Goal: Task Accomplishment & Management: Manage account settings

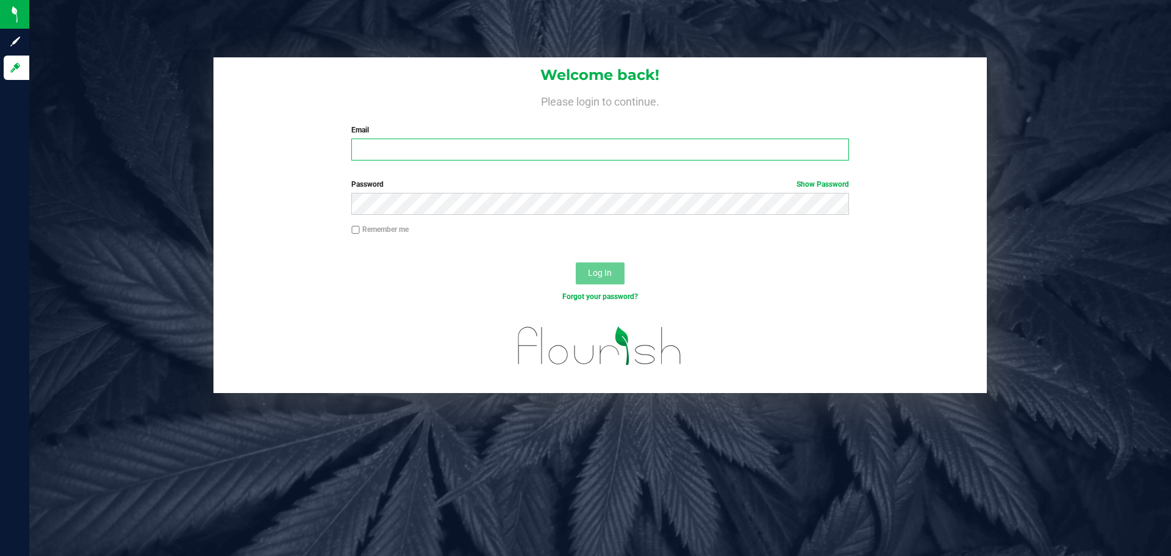
click at [407, 154] on input "Email" at bounding box center [599, 149] width 497 height 22
type input "jpagan@liveparallel.com"
click at [576, 262] on button "Log In" at bounding box center [600, 273] width 49 height 22
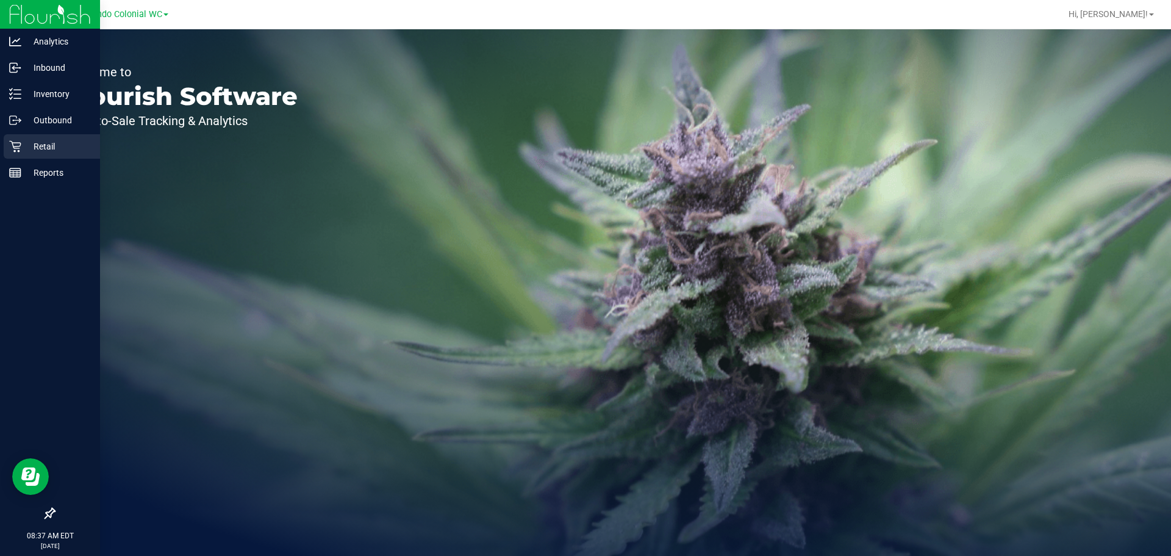
click at [27, 149] on p "Retail" at bounding box center [57, 146] width 73 height 15
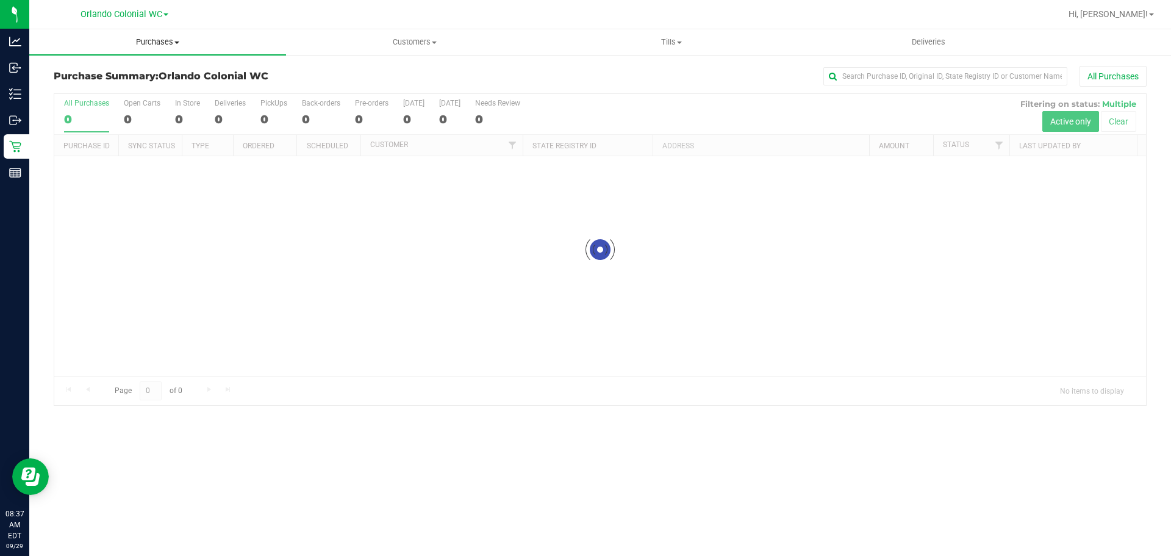
click at [148, 45] on span "Purchases" at bounding box center [157, 42] width 257 height 11
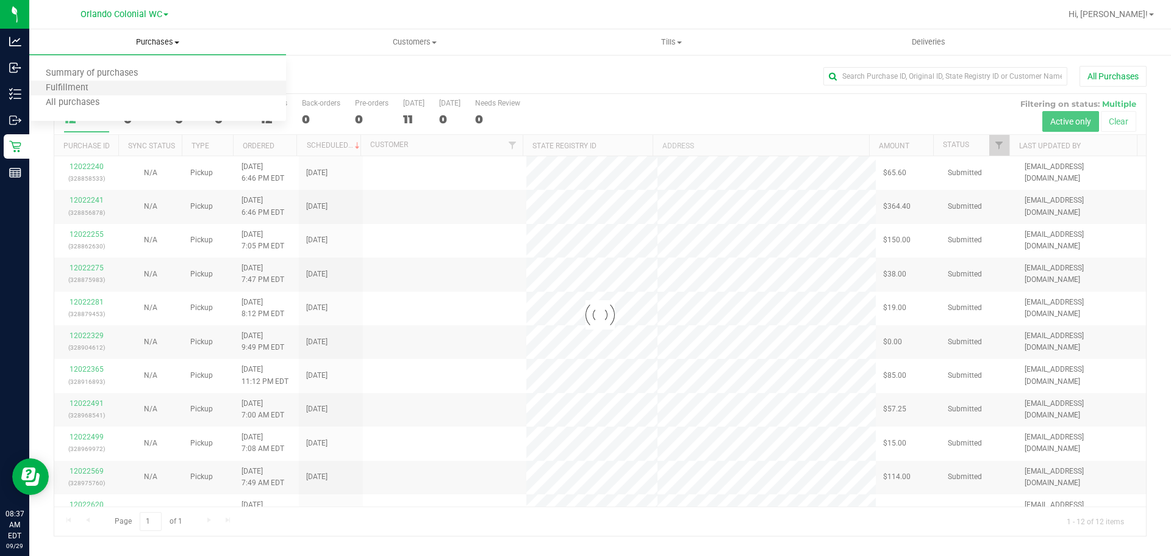
click at [126, 87] on li "Fulfillment" at bounding box center [157, 88] width 257 height 15
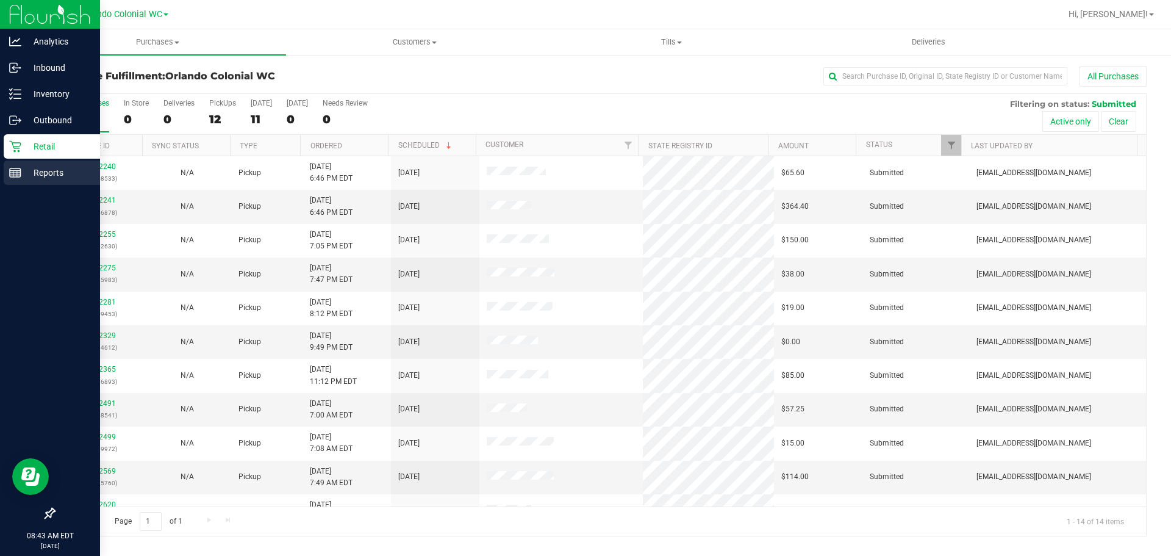
click at [17, 175] on line at bounding box center [15, 175] width 11 height 0
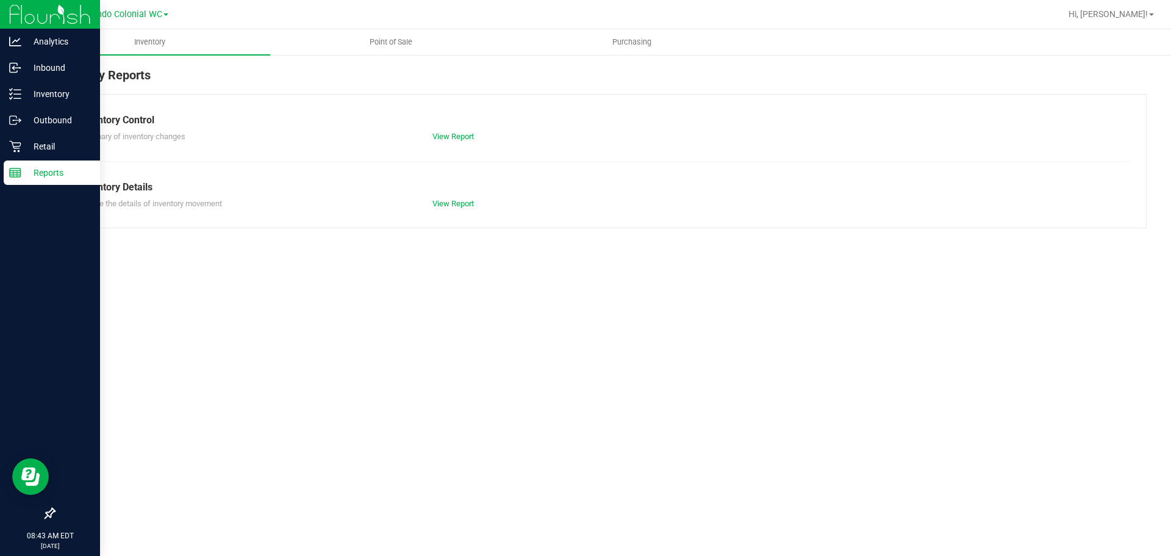
click at [51, 126] on p "Outbound" at bounding box center [57, 120] width 73 height 15
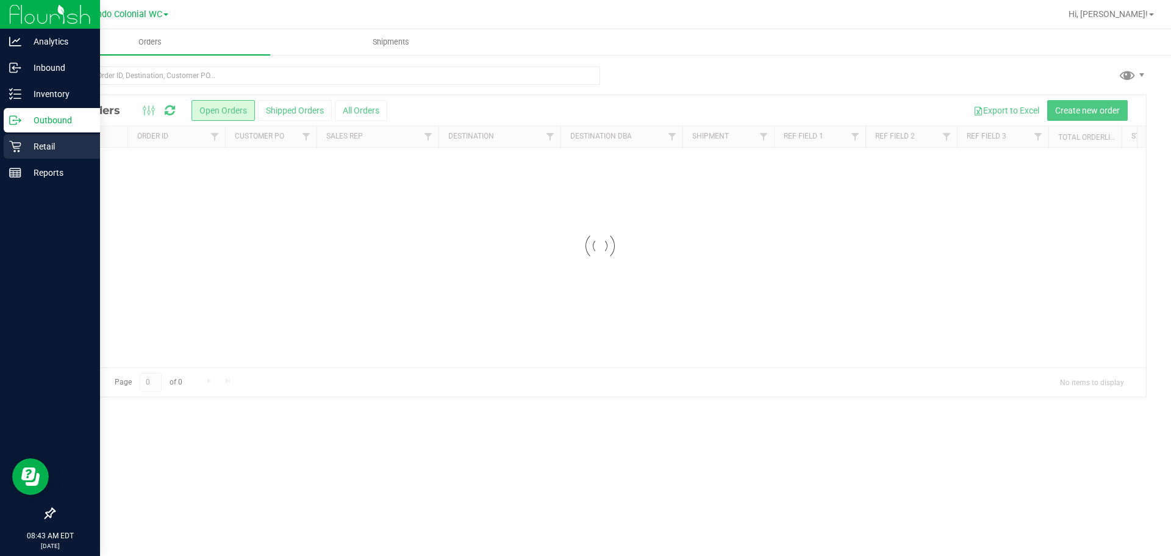
click at [63, 145] on p "Retail" at bounding box center [57, 146] width 73 height 15
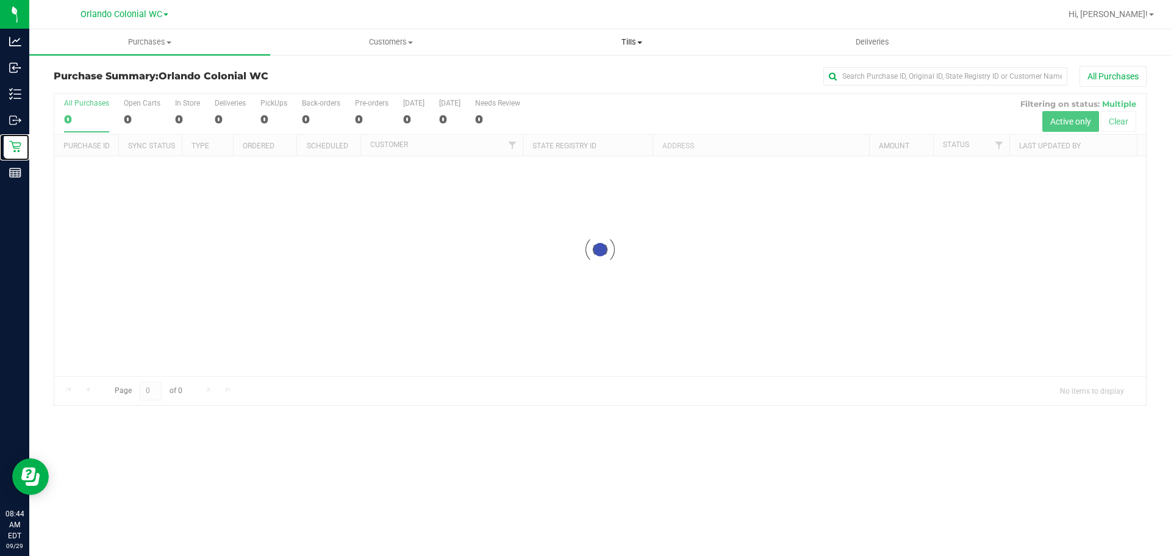
click at [613, 37] on span "Tills" at bounding box center [632, 42] width 240 height 11
click at [578, 74] on span "Manage tills" at bounding box center [552, 73] width 82 height 10
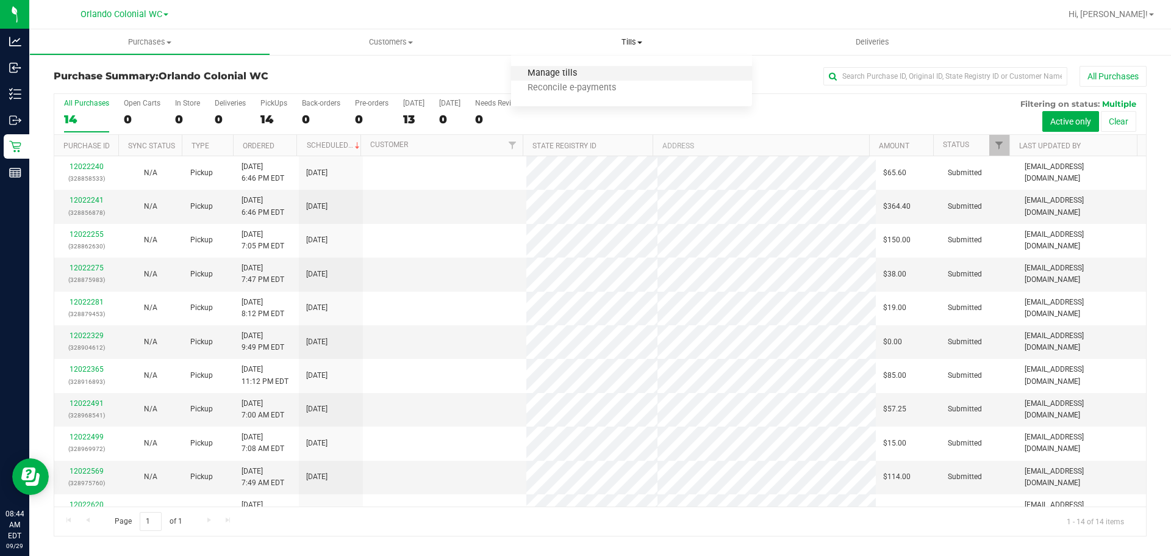
click at [550, 75] on span "Manage tills" at bounding box center [552, 73] width 82 height 10
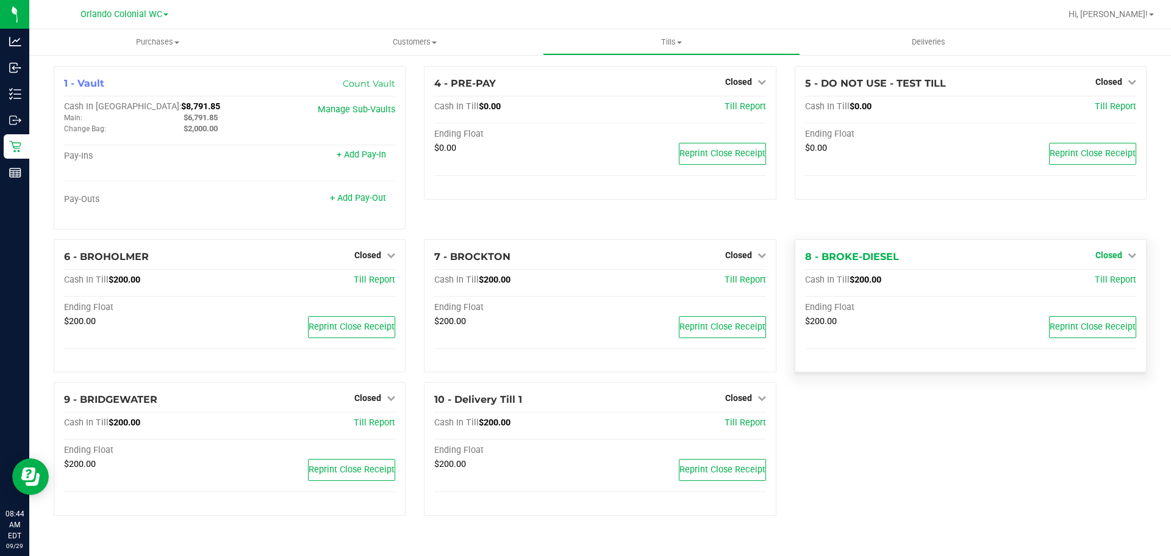
click at [1118, 260] on span "Closed" at bounding box center [1109, 255] width 27 height 10
click at [1119, 282] on link "Open Till" at bounding box center [1108, 280] width 32 height 10
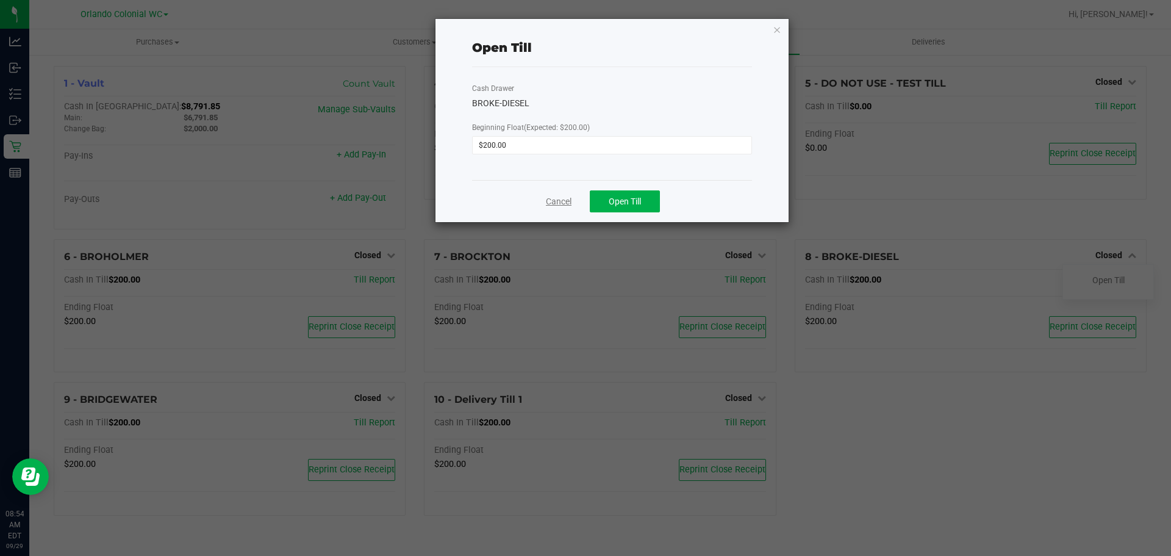
click at [556, 198] on link "Cancel" at bounding box center [559, 201] width 26 height 13
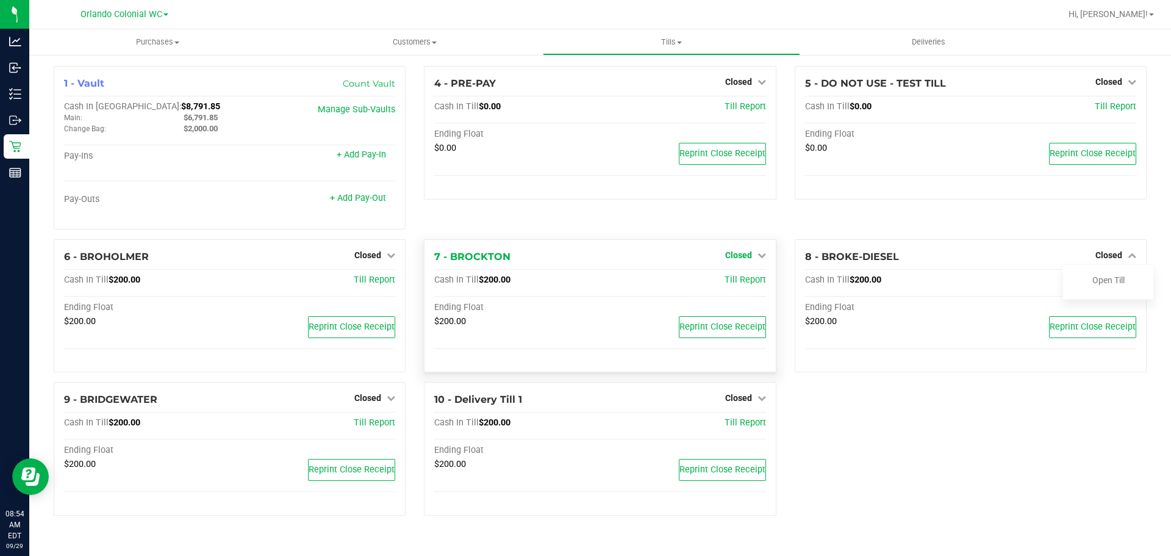
click at [748, 252] on span "Closed" at bounding box center [738, 255] width 27 height 10
click at [731, 285] on link "Open Till" at bounding box center [738, 280] width 32 height 10
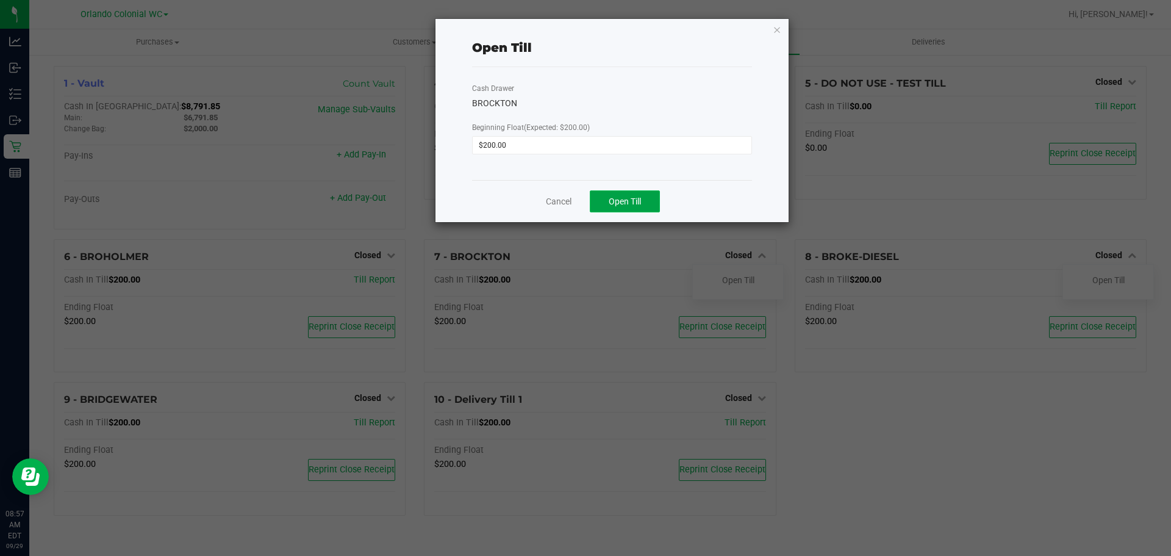
click at [606, 203] on button "Open Till" at bounding box center [625, 201] width 70 height 22
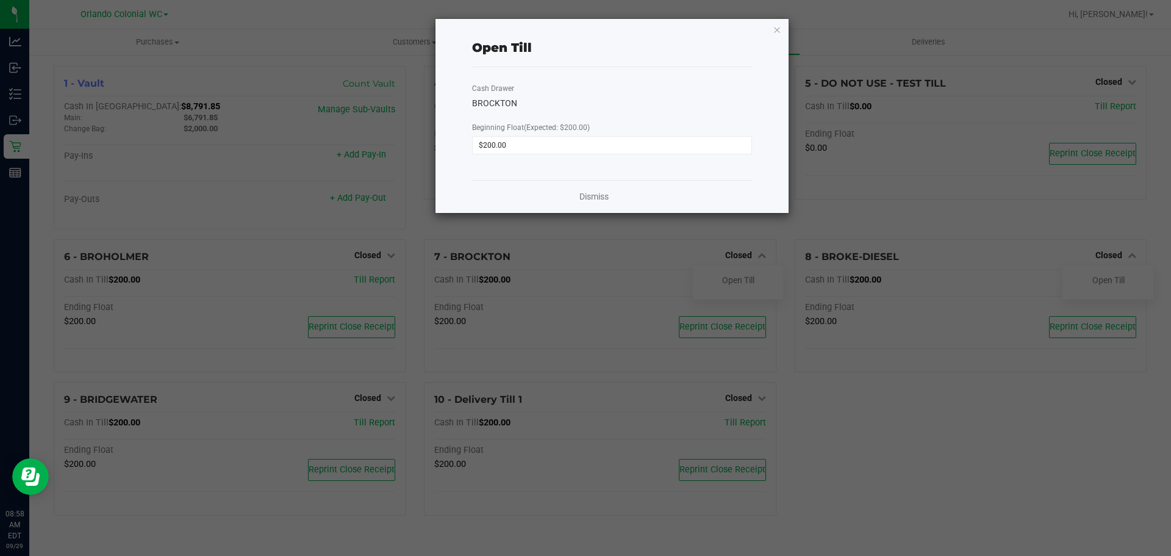
click at [521, 198] on div "Dismiss" at bounding box center [612, 196] width 280 height 33
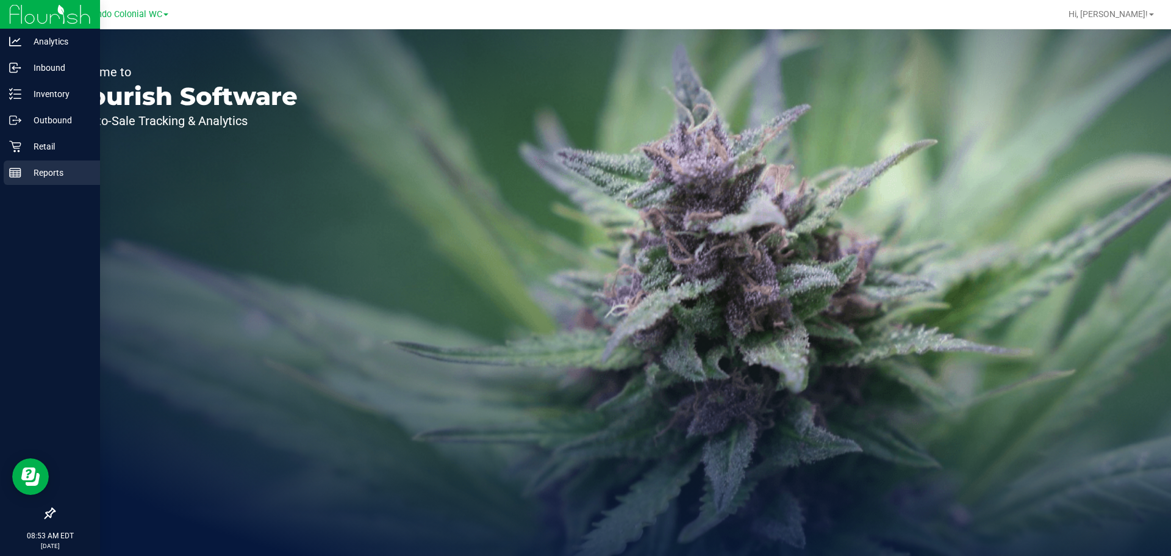
click at [38, 170] on p "Reports" at bounding box center [57, 172] width 73 height 15
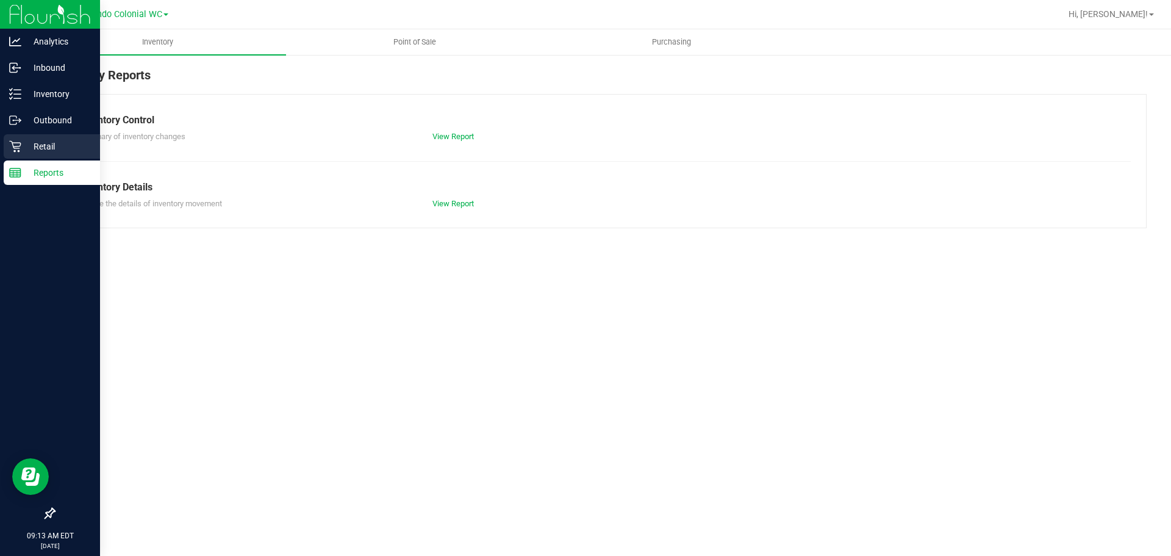
click at [27, 145] on p "Retail" at bounding box center [57, 146] width 73 height 15
click at [38, 89] on p "Inventory" at bounding box center [57, 94] width 73 height 15
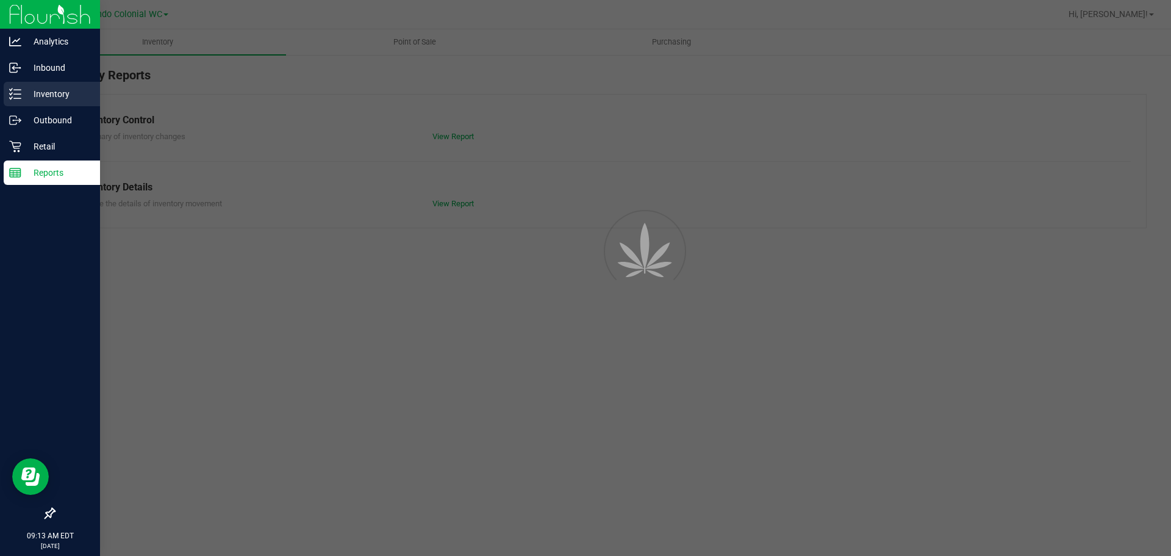
click at [38, 89] on p "Inventory" at bounding box center [57, 94] width 73 height 15
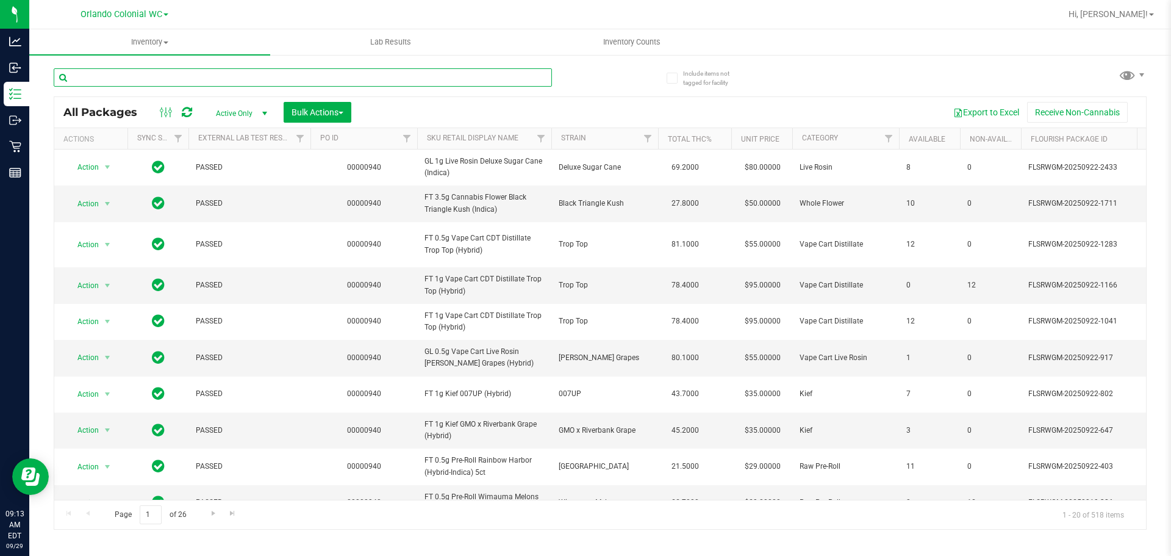
click at [123, 79] on input "text" at bounding box center [303, 77] width 498 height 18
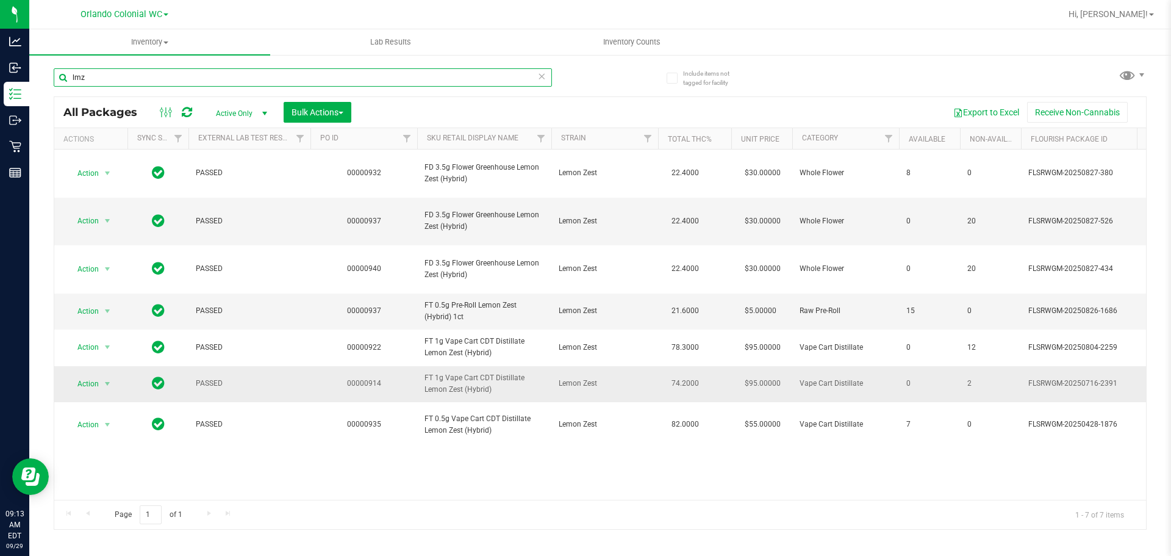
type input "lmz"
click at [476, 372] on span "FT 1g Vape Cart CDT Distillate Lemon Zest (Hybrid)" at bounding box center [485, 383] width 120 height 23
copy tr "FT 1g Vape Cart CDT Distillate Lemon Zest (Hybrid)"
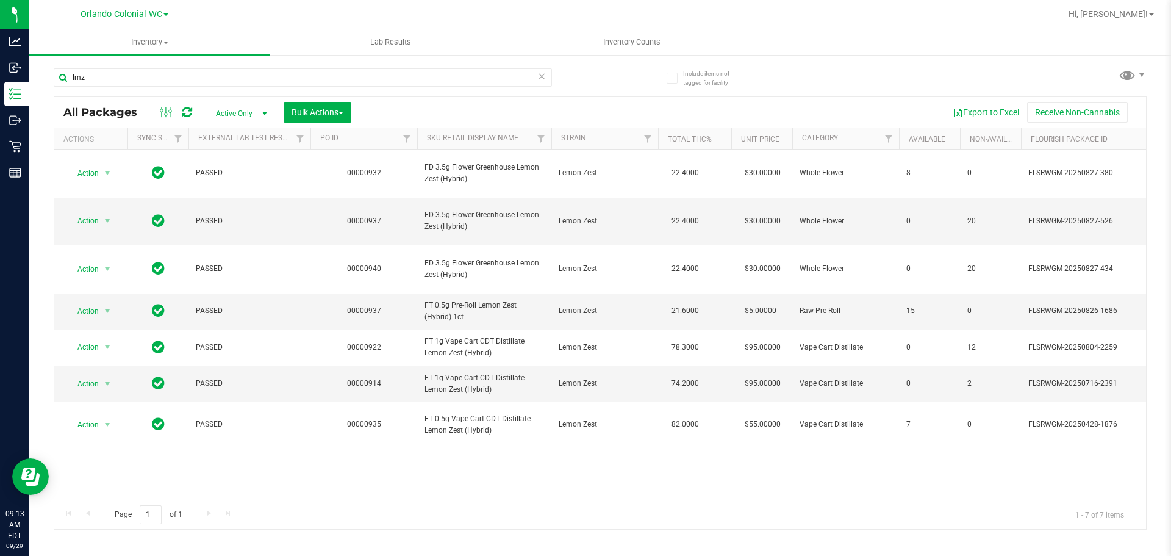
click at [454, 462] on div "Action Action Adjust qty Create package Edit attributes Global inventory Locate…" at bounding box center [600, 324] width 1092 height 350
click at [540, 77] on icon at bounding box center [541, 75] width 9 height 15
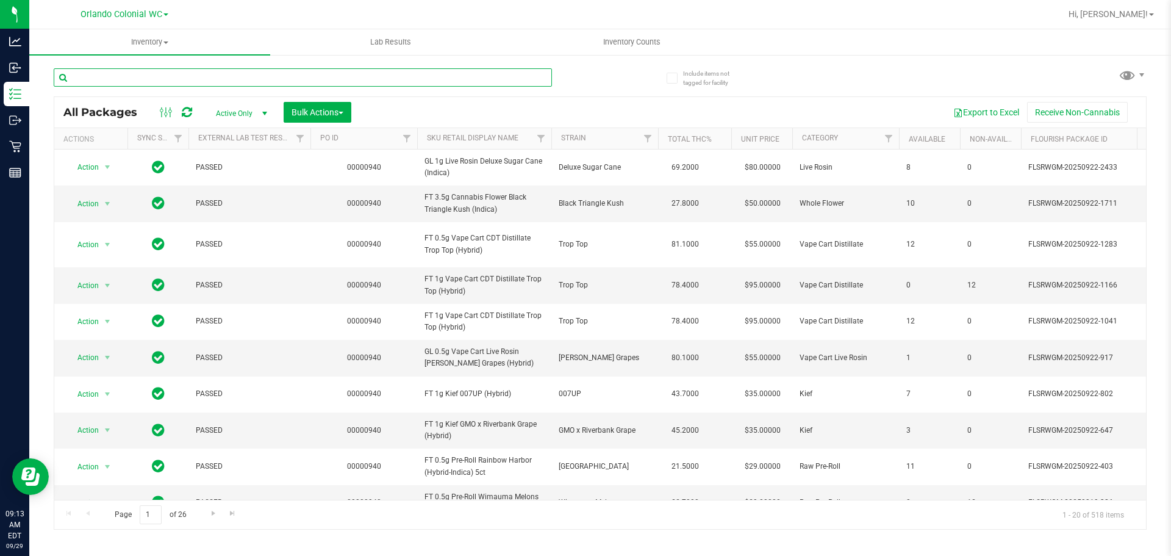
paste input "FT 1g Vape Cart CDT Distillate Lemon Zest (Hybrid)"
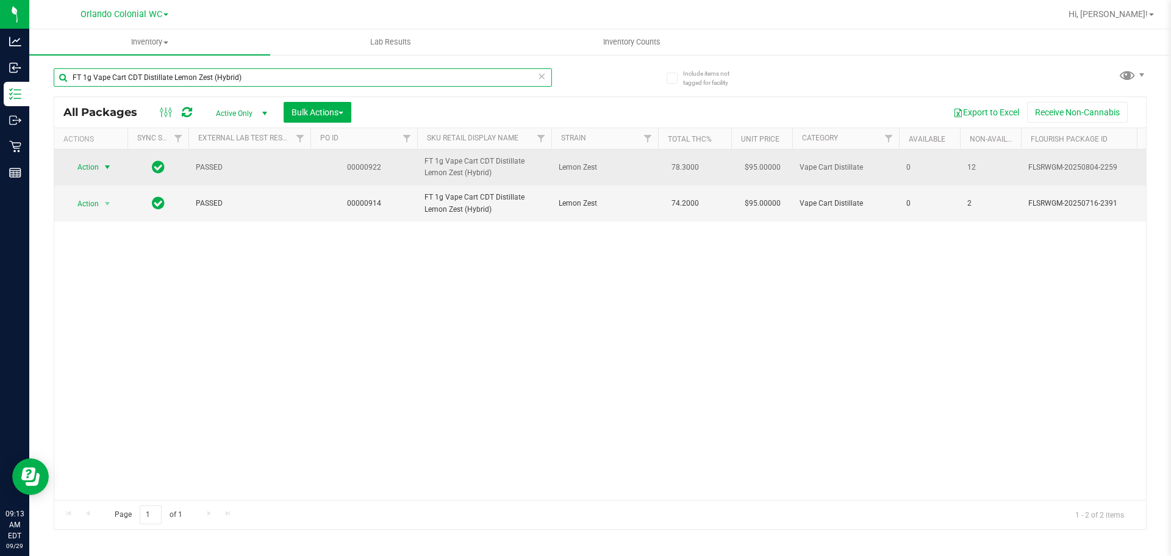
type input "FT 1g Vape Cart CDT Distillate Lemon Zest (Hybrid)"
click at [107, 172] on span "select" at bounding box center [107, 167] width 10 height 10
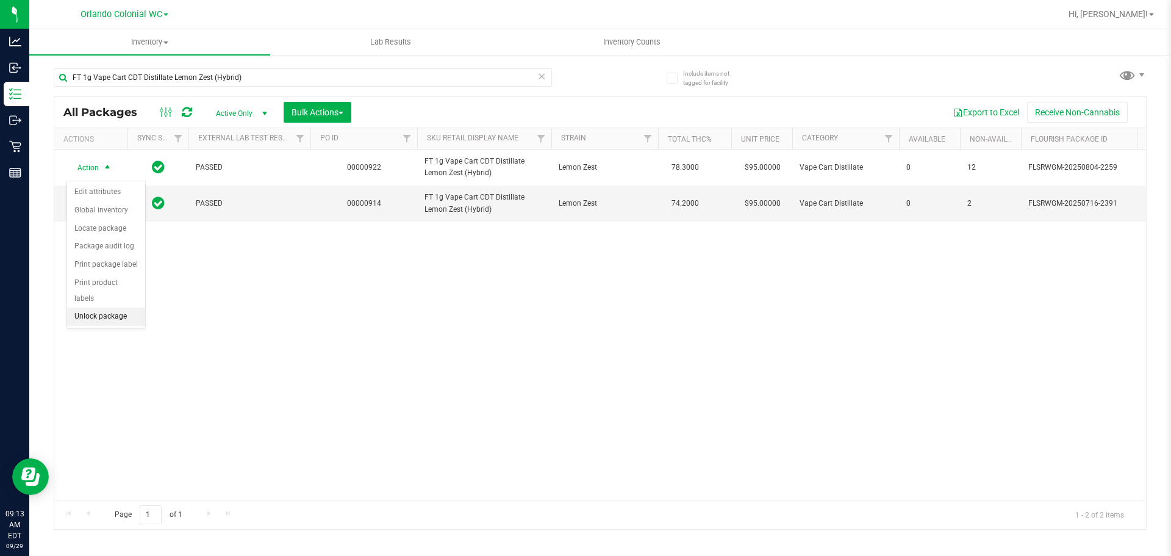
click at [102, 307] on li "Unlock package" at bounding box center [106, 316] width 78 height 18
click at [541, 76] on icon at bounding box center [541, 75] width 9 height 15
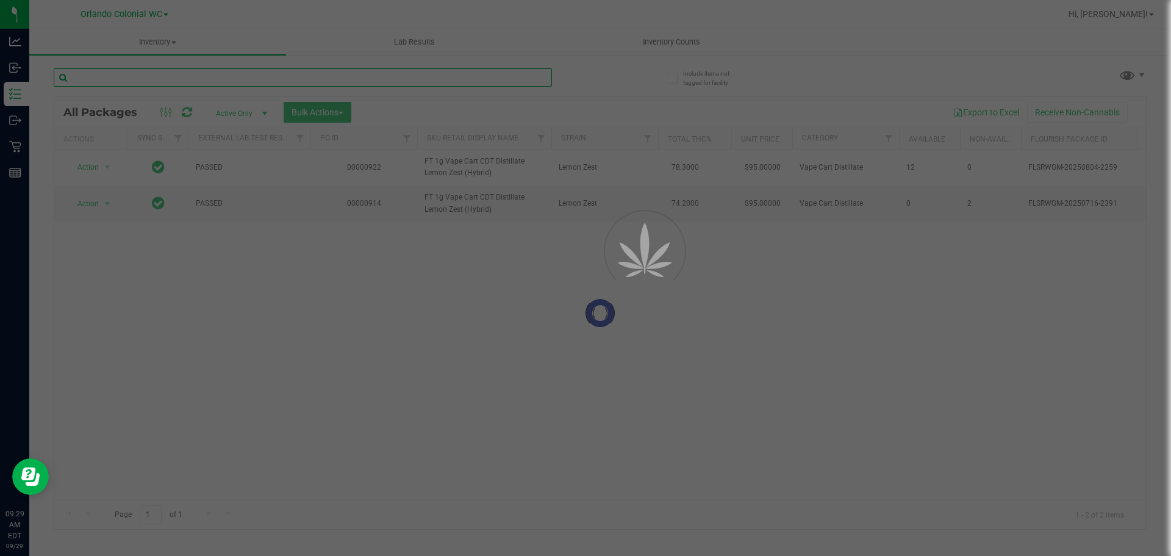
click at [512, 85] on input "text" at bounding box center [303, 77] width 498 height 18
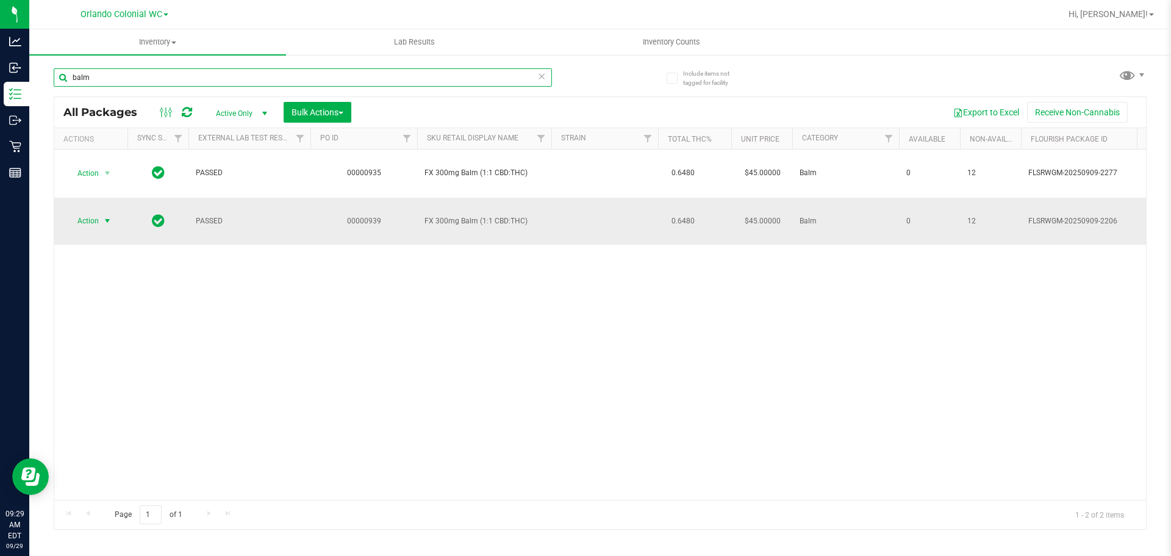
type input "balm"
click at [109, 216] on span "select" at bounding box center [107, 221] width 10 height 10
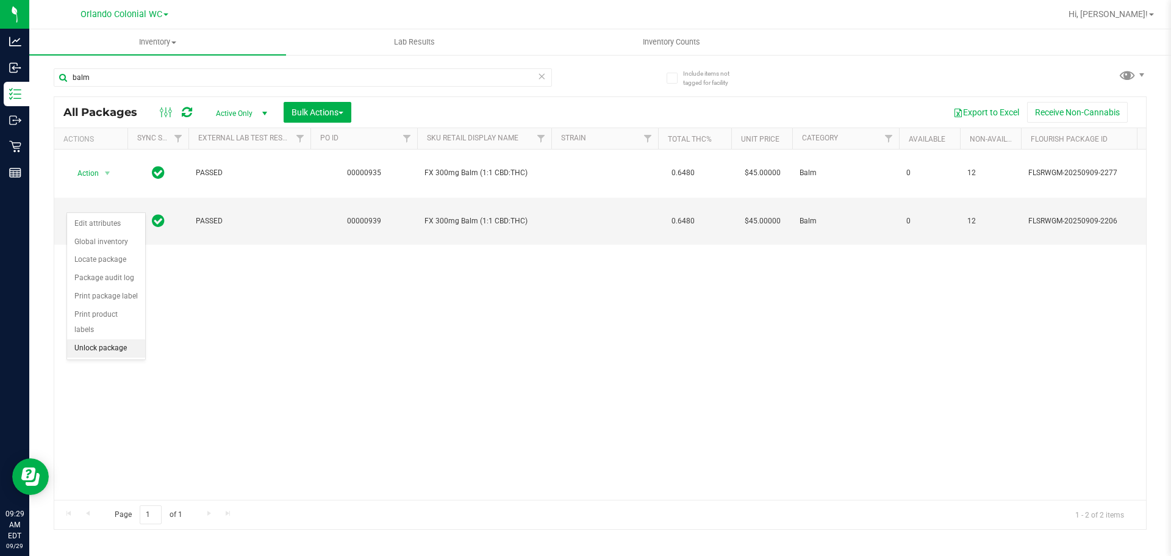
click at [124, 339] on li "Unlock package" at bounding box center [106, 348] width 78 height 18
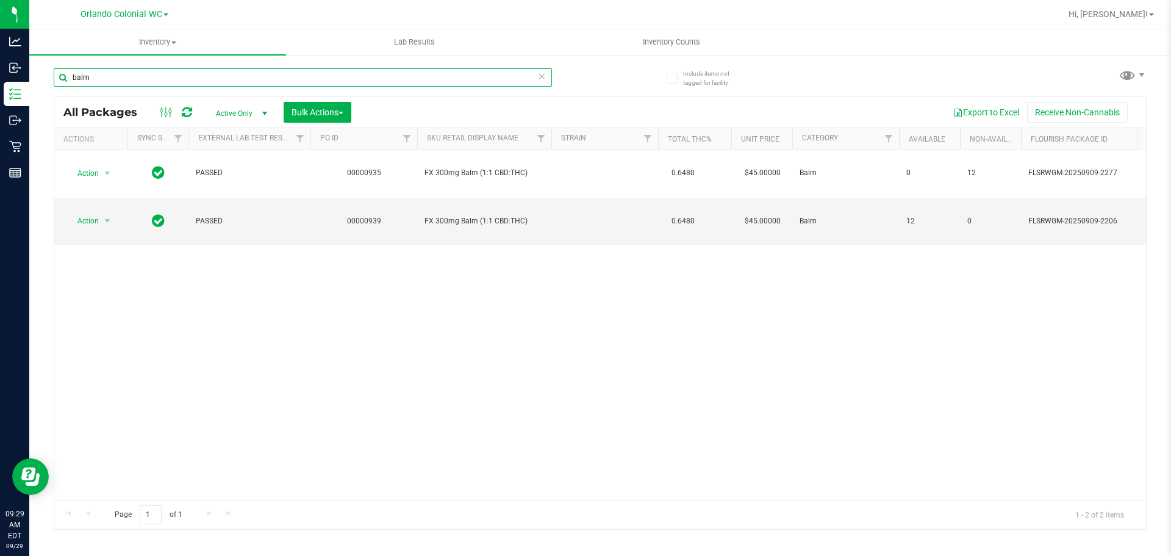
click at [517, 74] on input "balm" at bounding box center [303, 77] width 498 height 18
click at [540, 81] on icon at bounding box center [541, 75] width 9 height 15
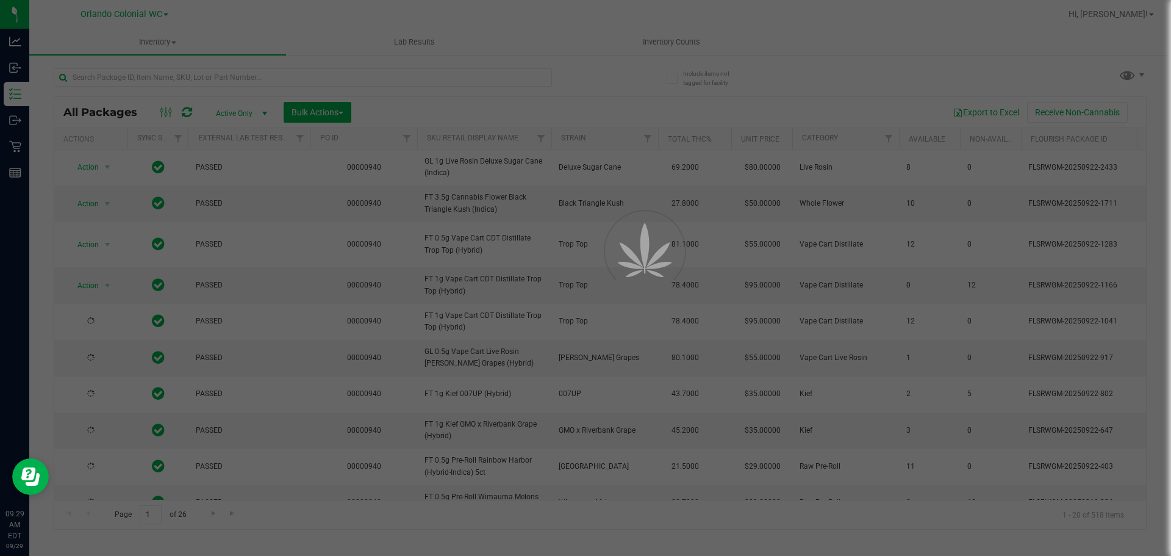
click at [473, 98] on div "All Packages Active Only Active Only Lab Samples Locked All External Internal B…" at bounding box center [600, 112] width 1092 height 30
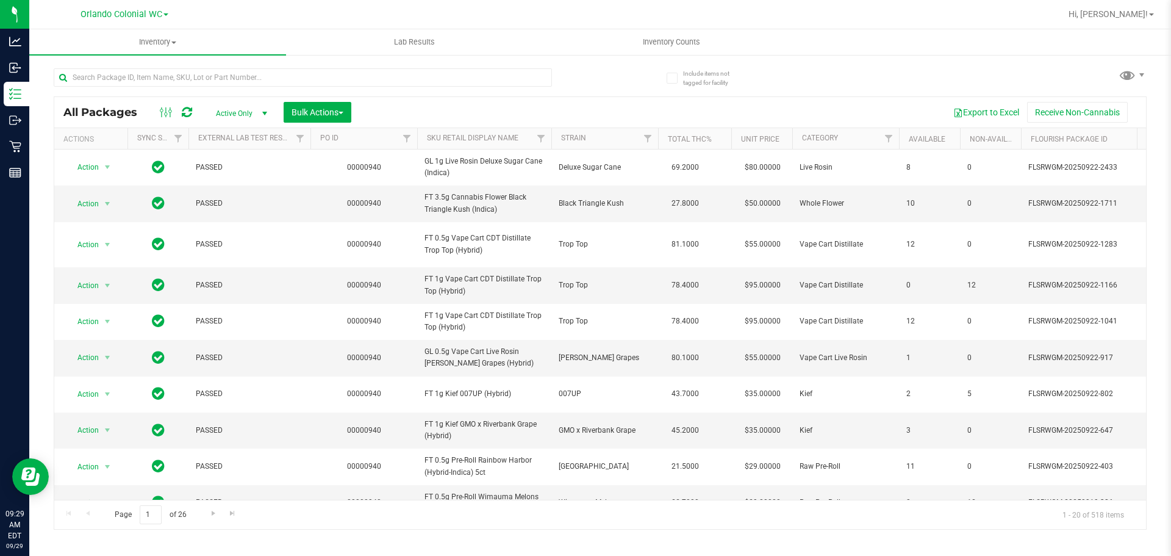
click at [464, 100] on div "All Packages Active Only Active Only Lab Samples Locked All External Internal B…" at bounding box center [600, 112] width 1092 height 30
click at [512, 77] on input "text" at bounding box center [303, 77] width 498 height 18
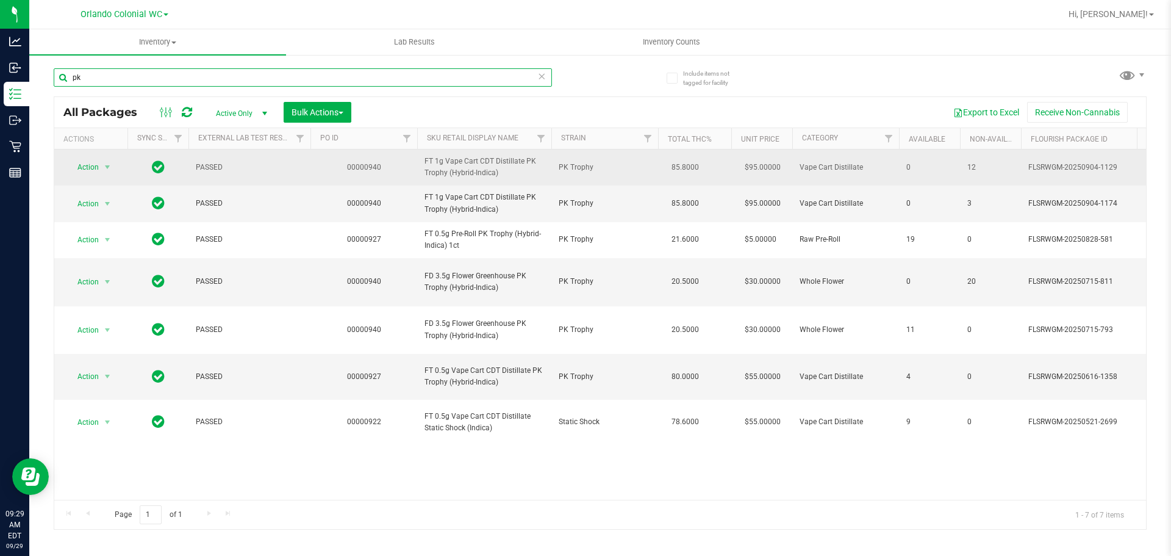
type input "pk"
click at [453, 173] on span "FT 1g Vape Cart CDT Distillate PK Trophy (Hybrid-Indica)" at bounding box center [485, 167] width 120 height 23
copy tr "FT 1g Vape Cart CDT Distillate PK Trophy (Hybrid-Indica)"
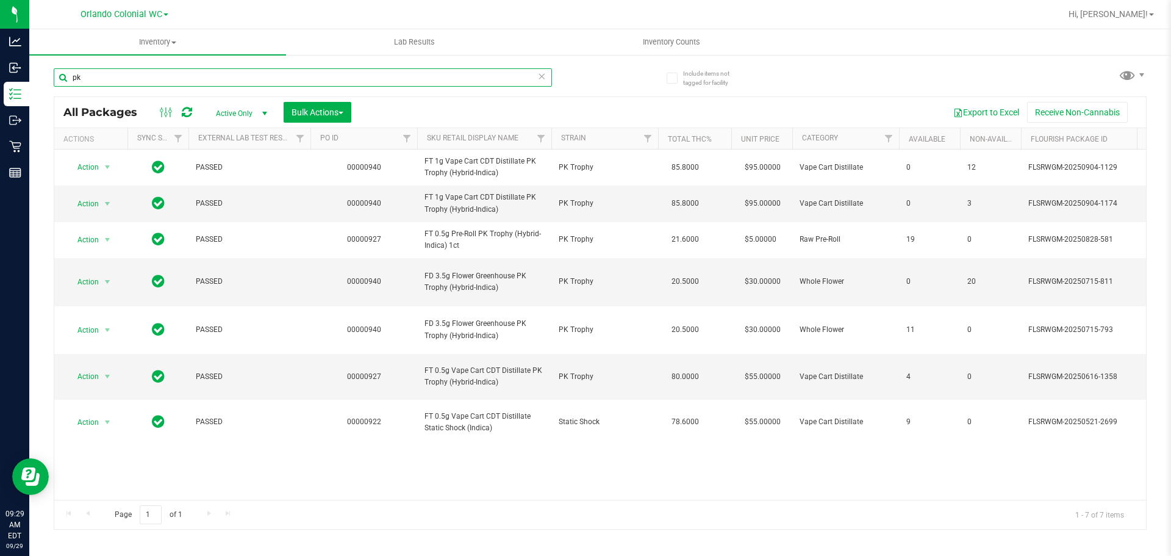
click at [478, 81] on input "pk" at bounding box center [303, 77] width 498 height 18
click at [542, 80] on icon at bounding box center [541, 75] width 9 height 15
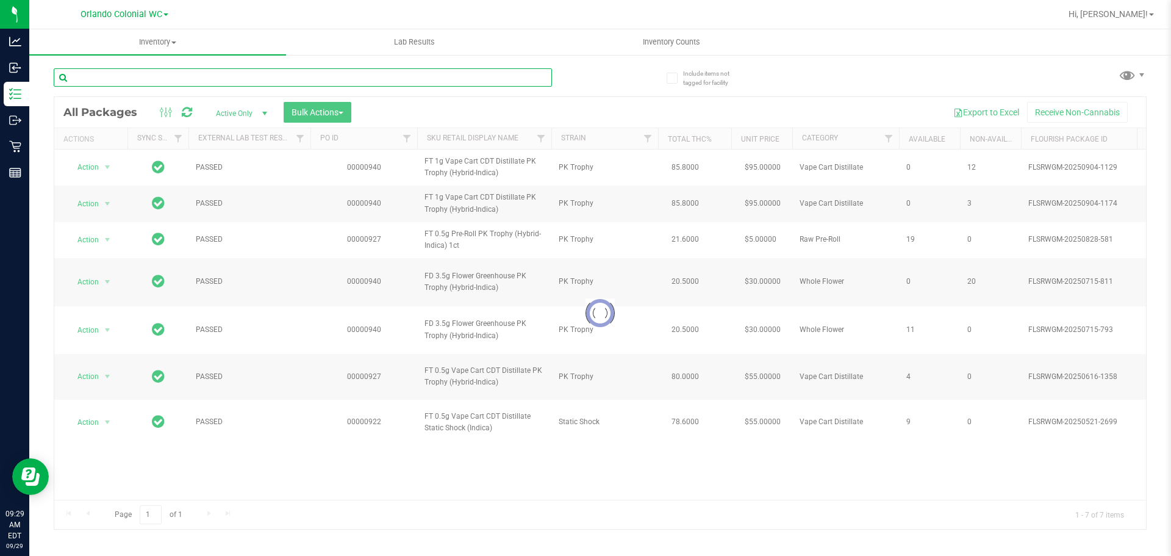
click at [520, 74] on input "text" at bounding box center [303, 77] width 498 height 18
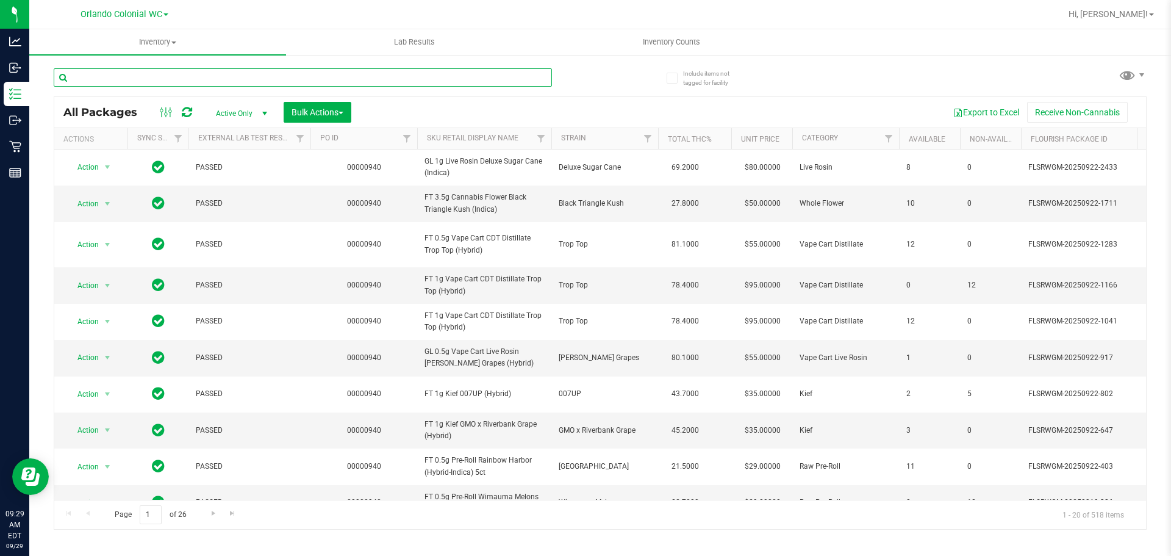
drag, startPoint x: 520, startPoint y: 74, endPoint x: 467, endPoint y: 84, distance: 54.7
click at [467, 84] on input "text" at bounding box center [303, 77] width 498 height 18
paste input "FT 1g Vape Cart CDT Distillate PK Trophy (Hybrid-Indica)"
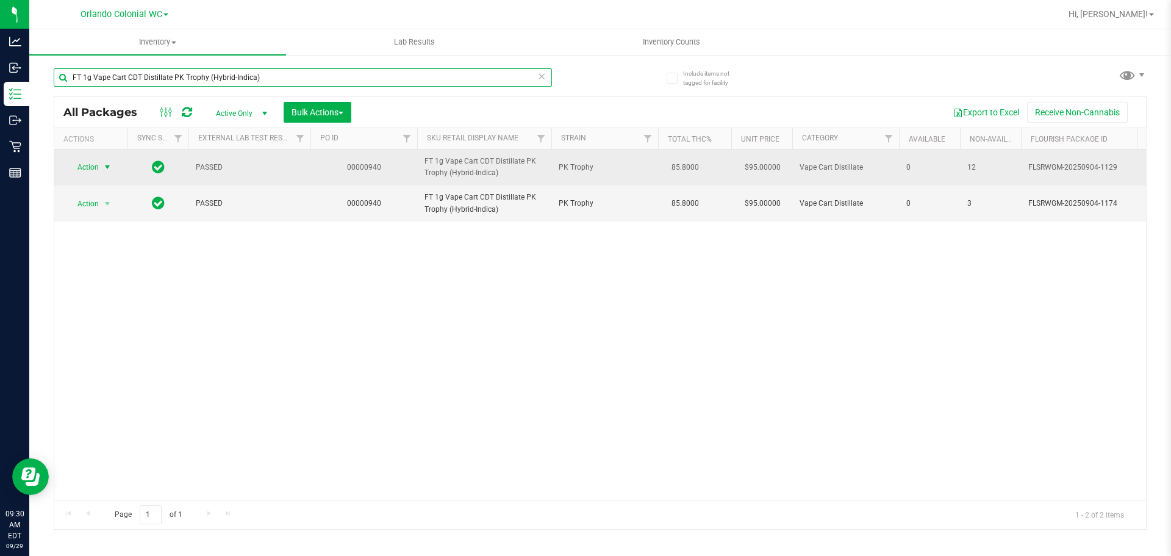
type input "FT 1g Vape Cart CDT Distillate PK Trophy (Hybrid-Indica)"
click at [100, 168] on span "select" at bounding box center [107, 167] width 15 height 17
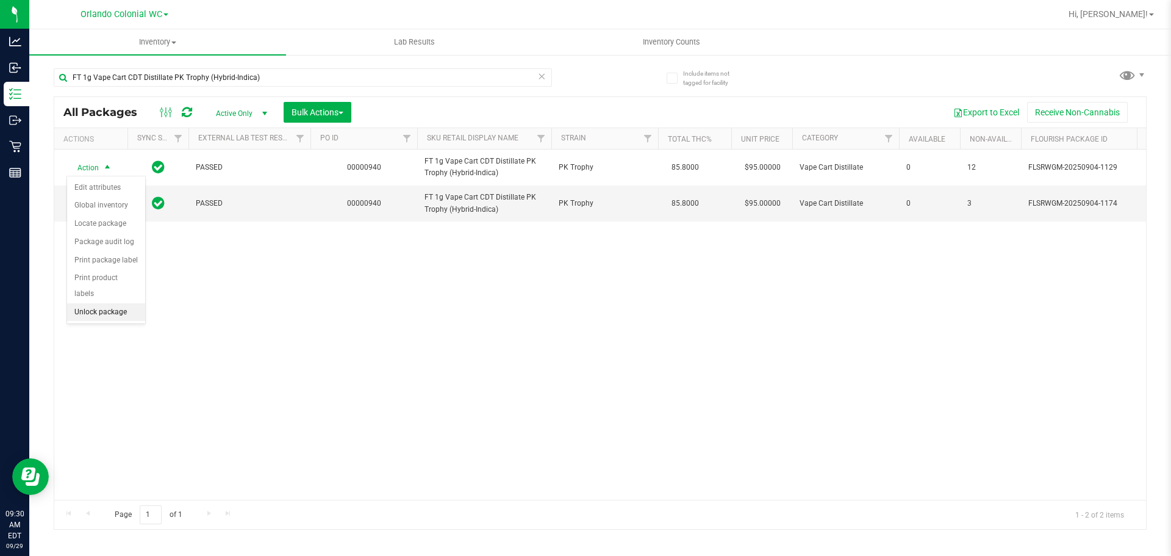
click at [97, 303] on li "Unlock package" at bounding box center [106, 312] width 78 height 18
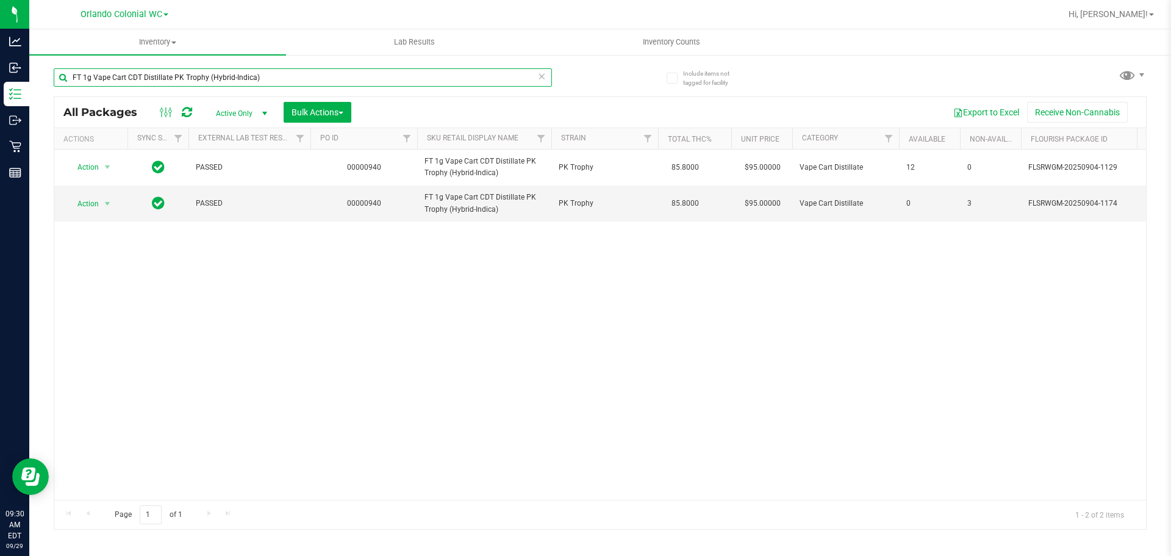
click at [536, 81] on input "FT 1g Vape Cart CDT Distillate PK Trophy (Hybrid-Indica)" at bounding box center [303, 77] width 498 height 18
click at [542, 71] on icon at bounding box center [541, 75] width 9 height 15
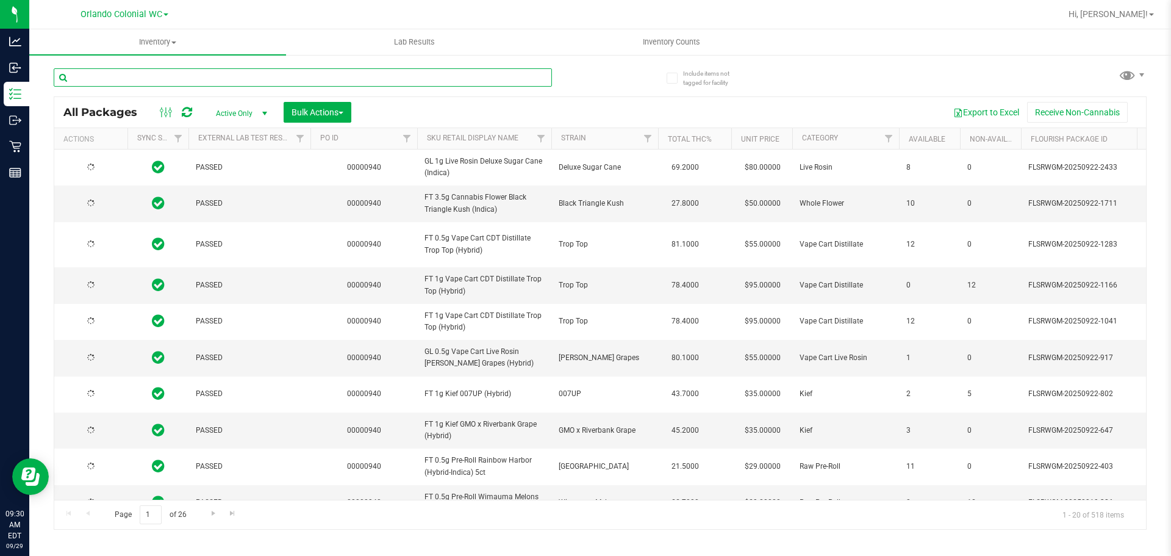
click at [381, 78] on input "text" at bounding box center [303, 77] width 498 height 18
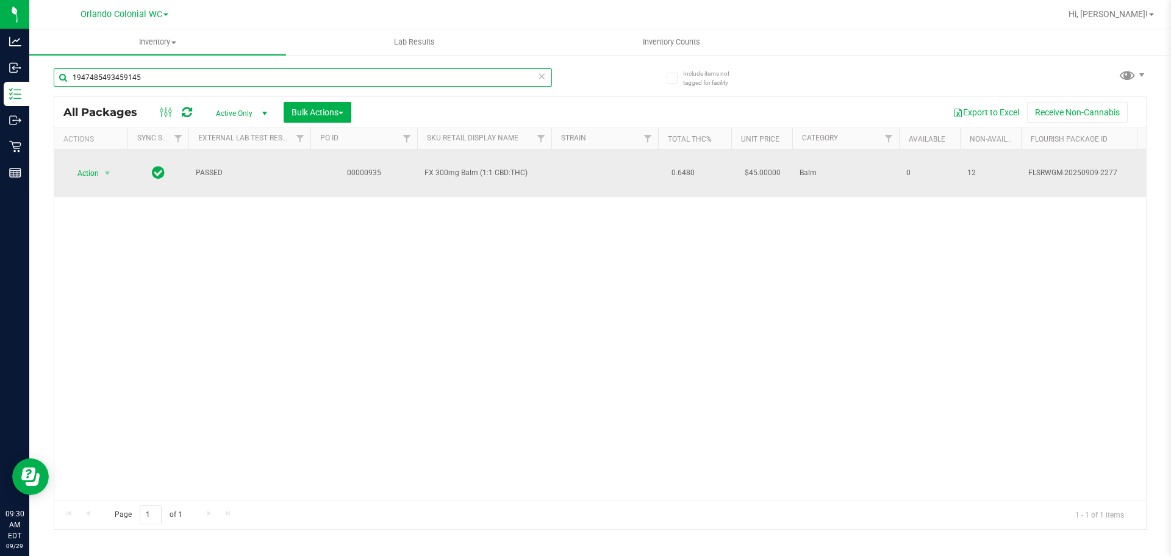
type input "1947485493459145"
click at [77, 166] on span "Action" at bounding box center [82, 173] width 33 height 17
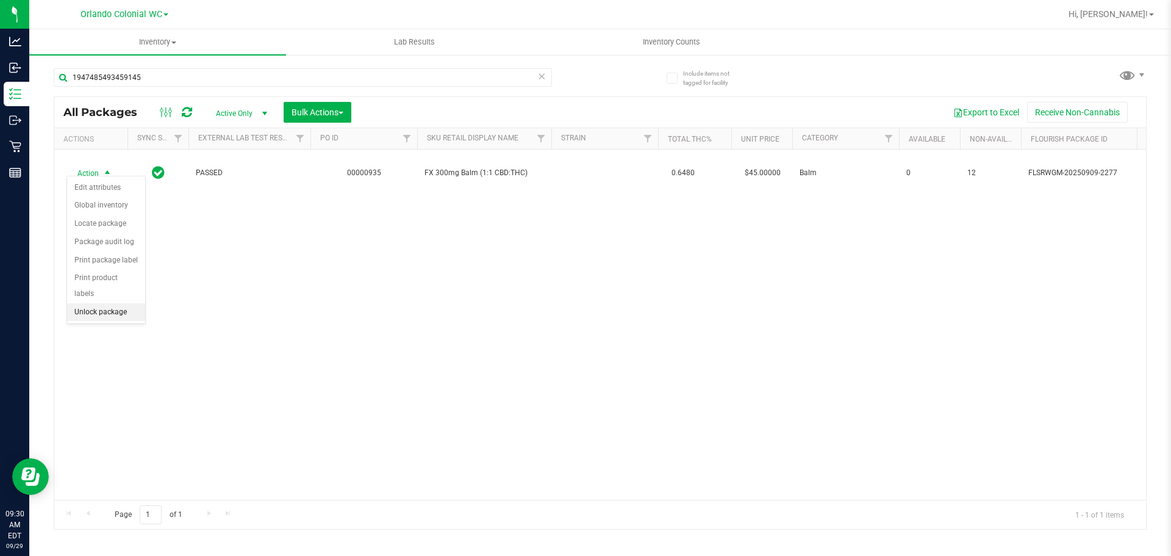
click at [84, 303] on li "Unlock package" at bounding box center [106, 312] width 78 height 18
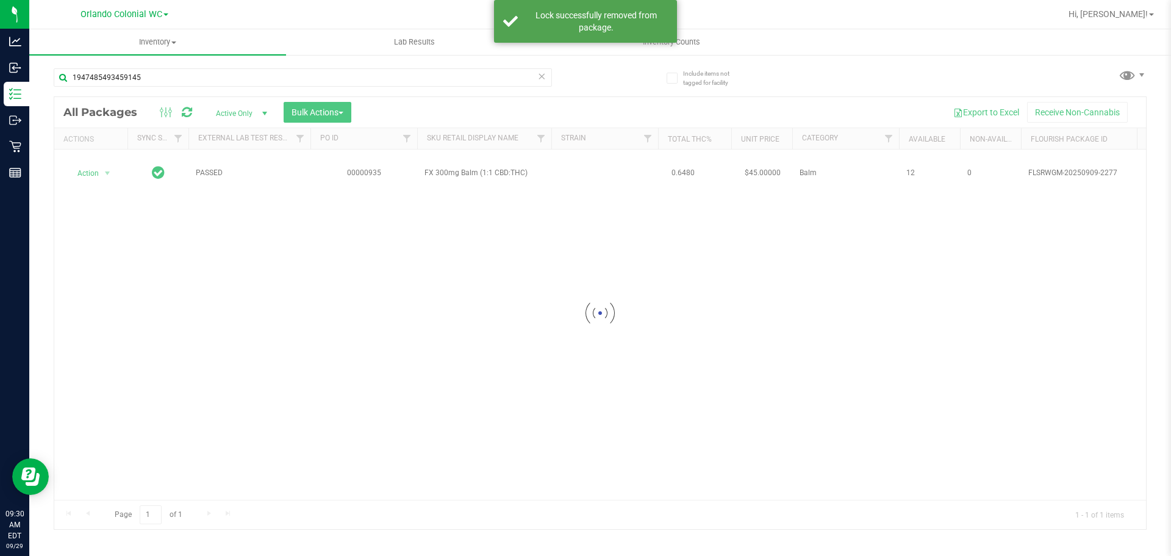
click at [540, 81] on icon at bounding box center [541, 75] width 9 height 15
click at [384, 74] on input "text" at bounding box center [303, 77] width 498 height 18
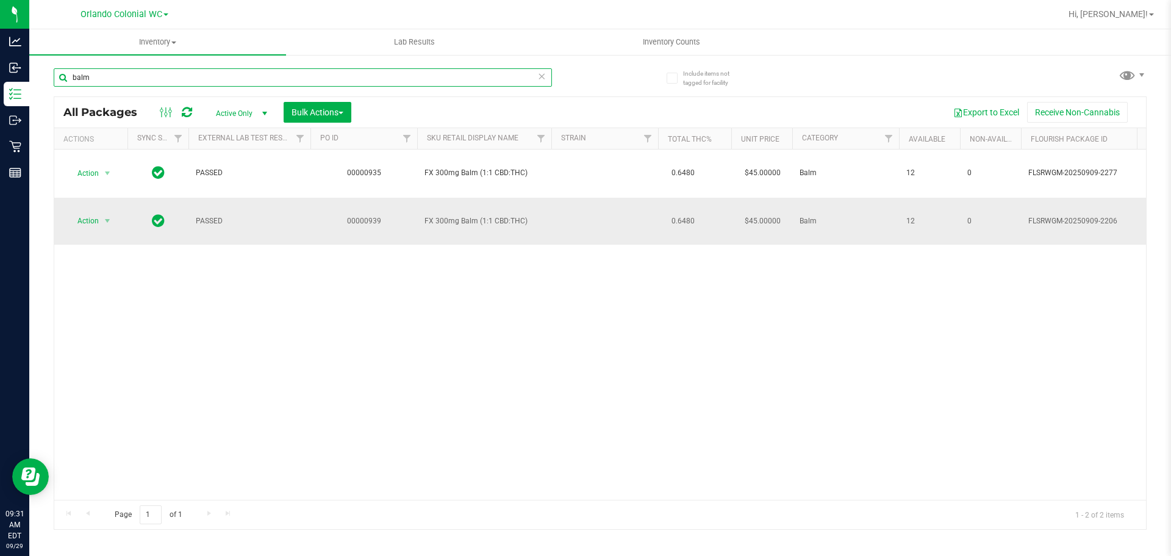
type input "balm"
click at [78, 212] on span "Action" at bounding box center [82, 220] width 33 height 17
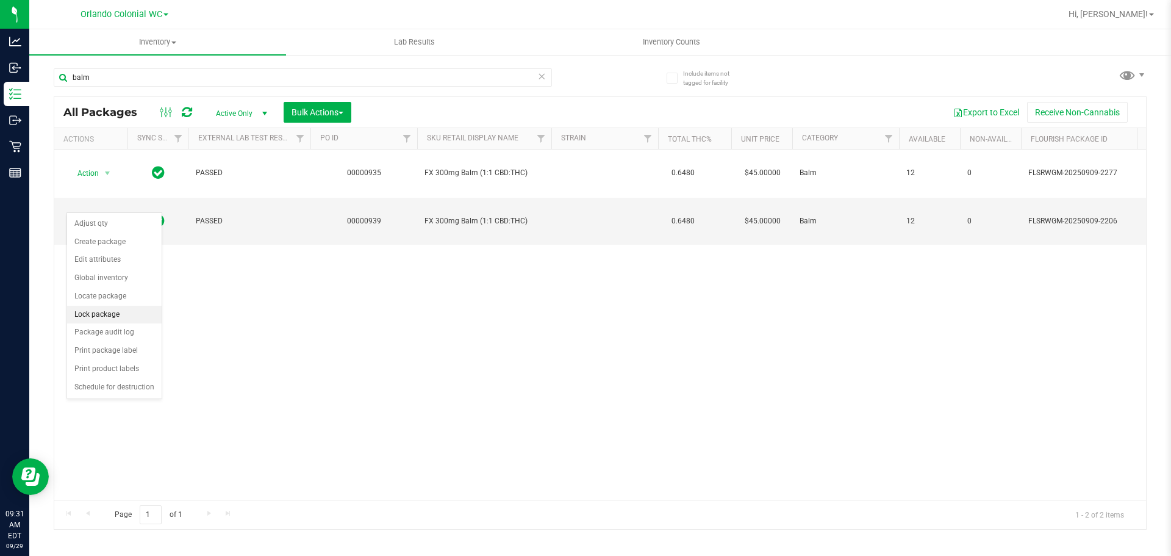
click at [88, 309] on li "Lock package" at bounding box center [114, 315] width 95 height 18
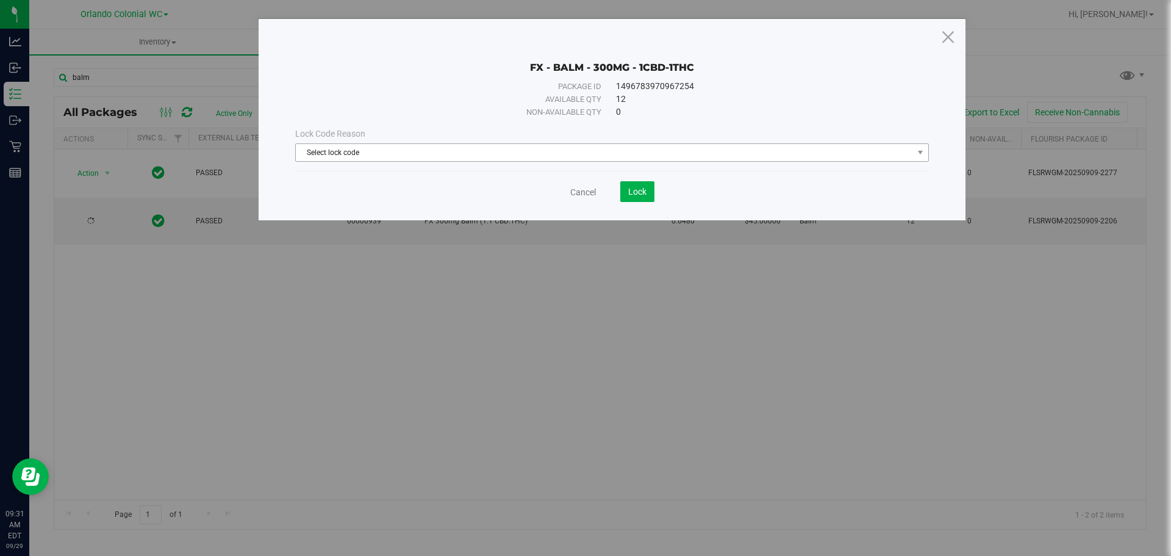
click at [387, 153] on span "Select lock code" at bounding box center [604, 152] width 617 height 17
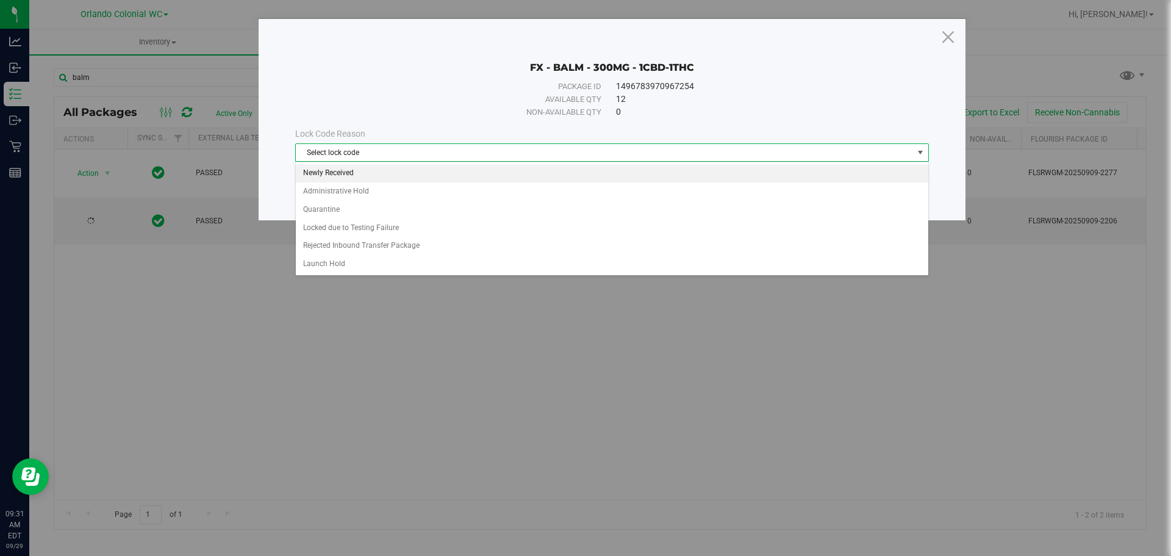
click at [340, 172] on li "Newly Received" at bounding box center [612, 173] width 633 height 18
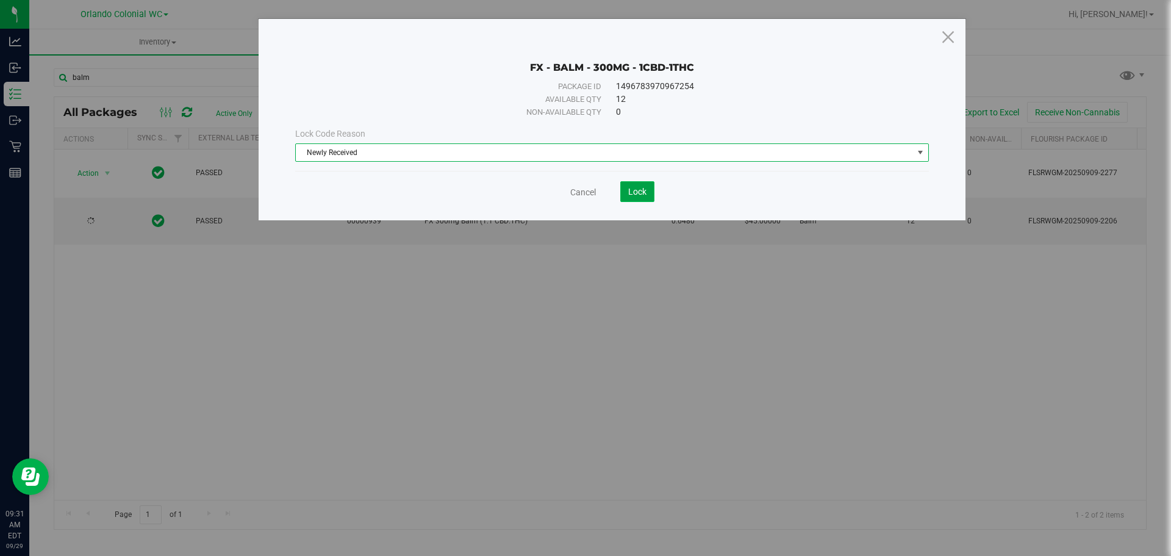
click at [639, 198] on button "Lock" at bounding box center [637, 191] width 34 height 21
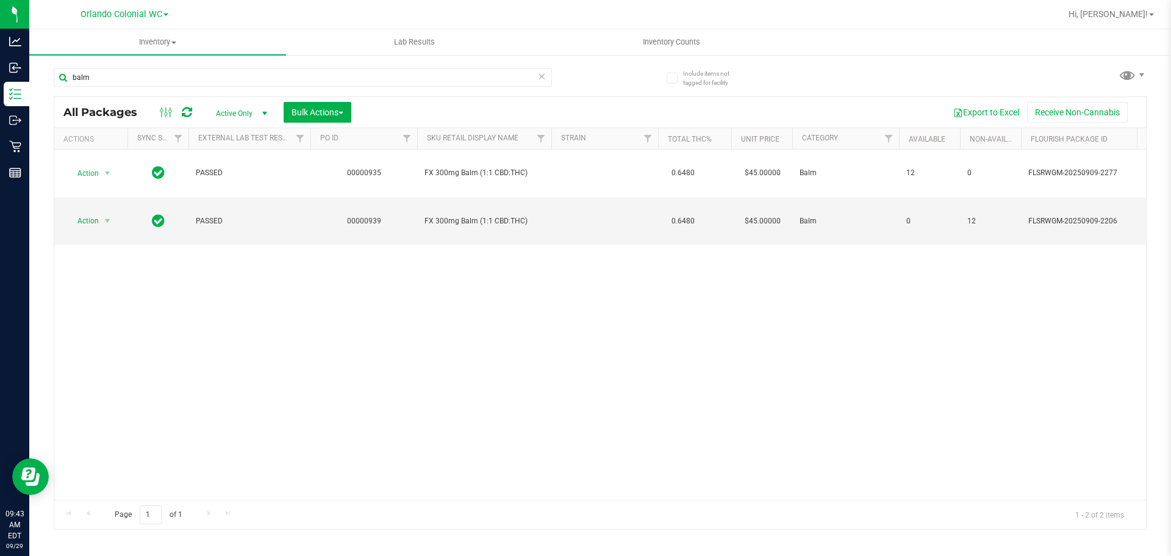
click at [522, 340] on div "Action Action Adjust qty Create package Edit attributes Global inventory Locate…" at bounding box center [600, 324] width 1092 height 350
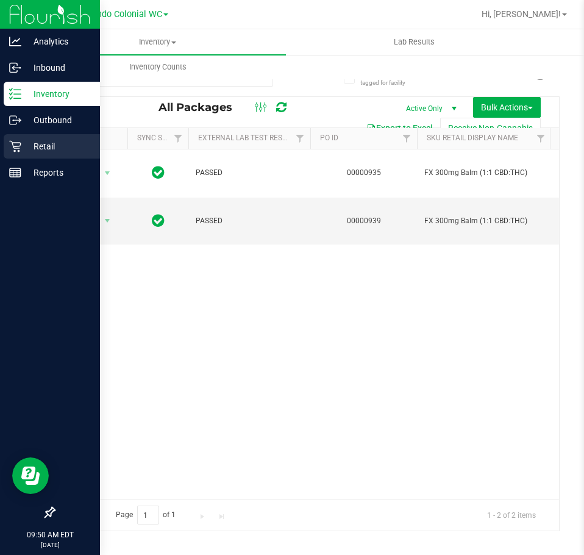
click at [31, 149] on p "Retail" at bounding box center [57, 146] width 73 height 15
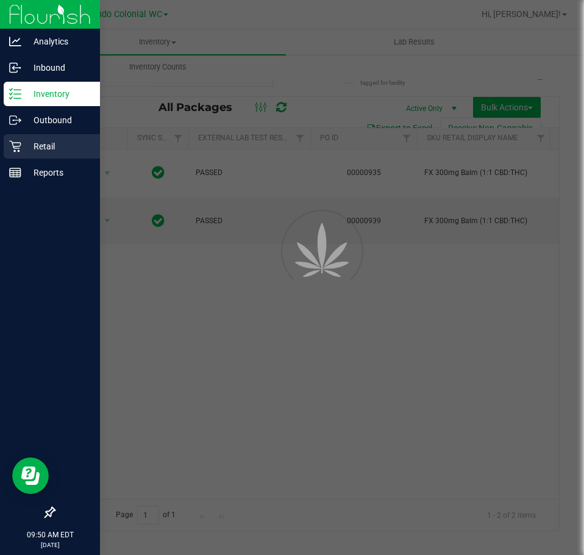
click at [31, 149] on p "Retail" at bounding box center [57, 146] width 73 height 15
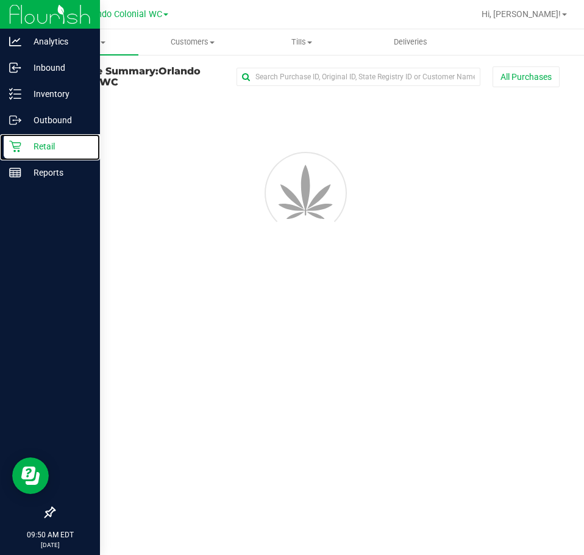
click at [31, 149] on p "Retail" at bounding box center [57, 146] width 73 height 15
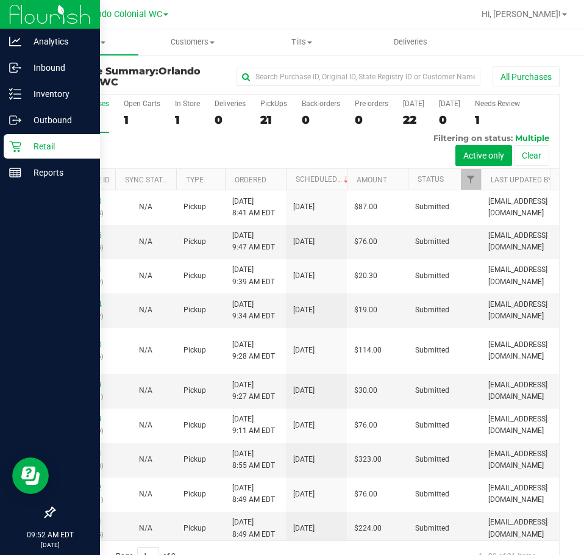
click at [484, 37] on ul "Purchases Summary of purchases Fulfillment All purchases Customers All customer…" at bounding box center [321, 42] width 584 height 26
click at [505, 44] on ul "Purchases Summary of purchases Fulfillment All purchases Customers All customer…" at bounding box center [321, 42] width 584 height 26
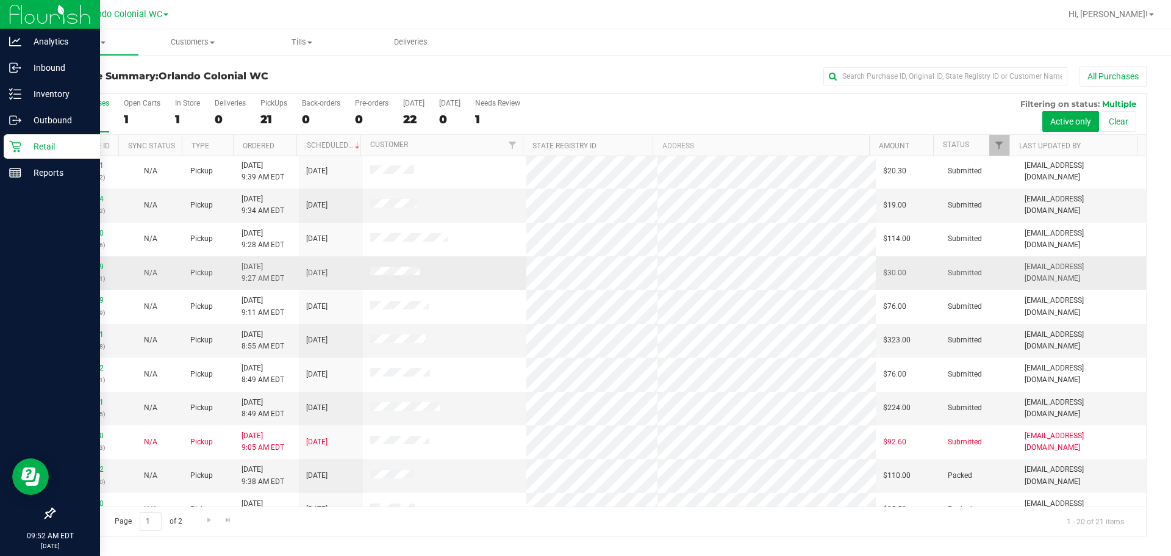
scroll to position [183, 0]
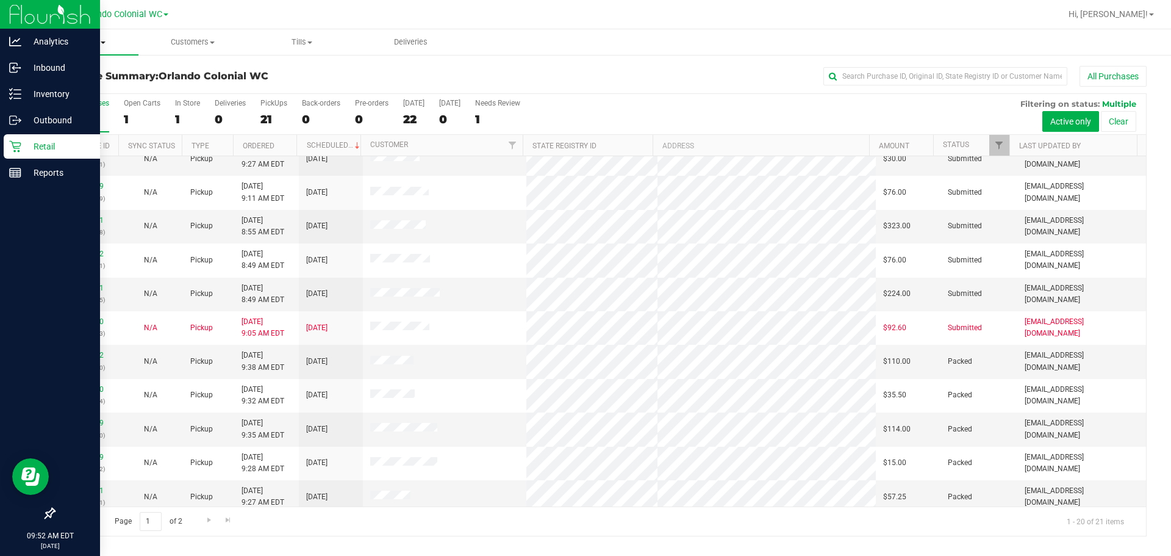
click at [82, 46] on span "Purchases" at bounding box center [83, 42] width 109 height 11
click at [69, 84] on span "Fulfillment" at bounding box center [67, 88] width 76 height 10
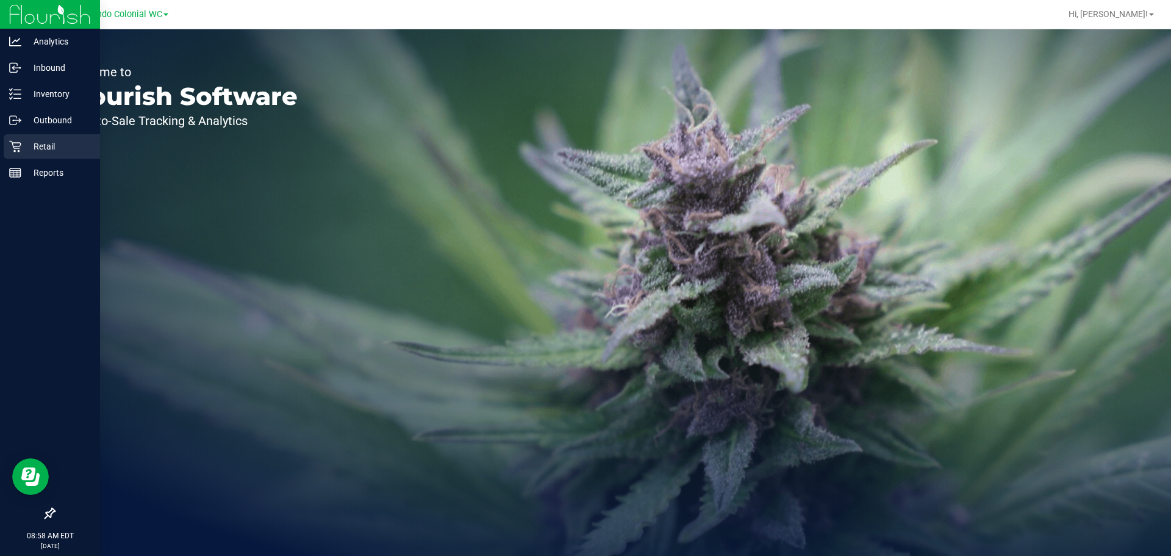
click at [22, 140] on p "Retail" at bounding box center [57, 146] width 73 height 15
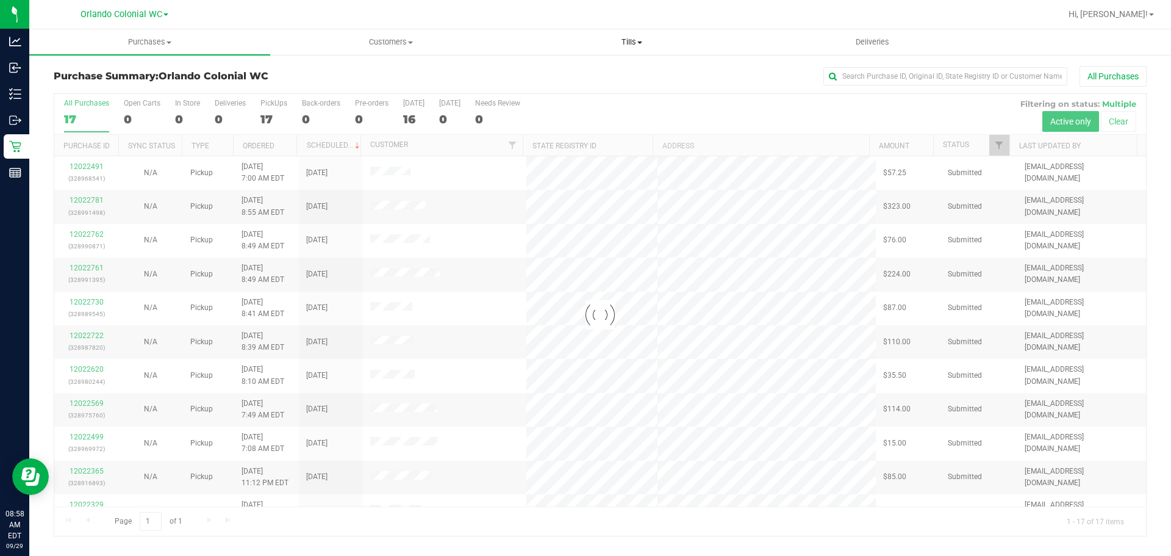
click at [633, 38] on span "Tills" at bounding box center [632, 42] width 240 height 11
click at [560, 76] on span "Manage tills" at bounding box center [552, 73] width 82 height 10
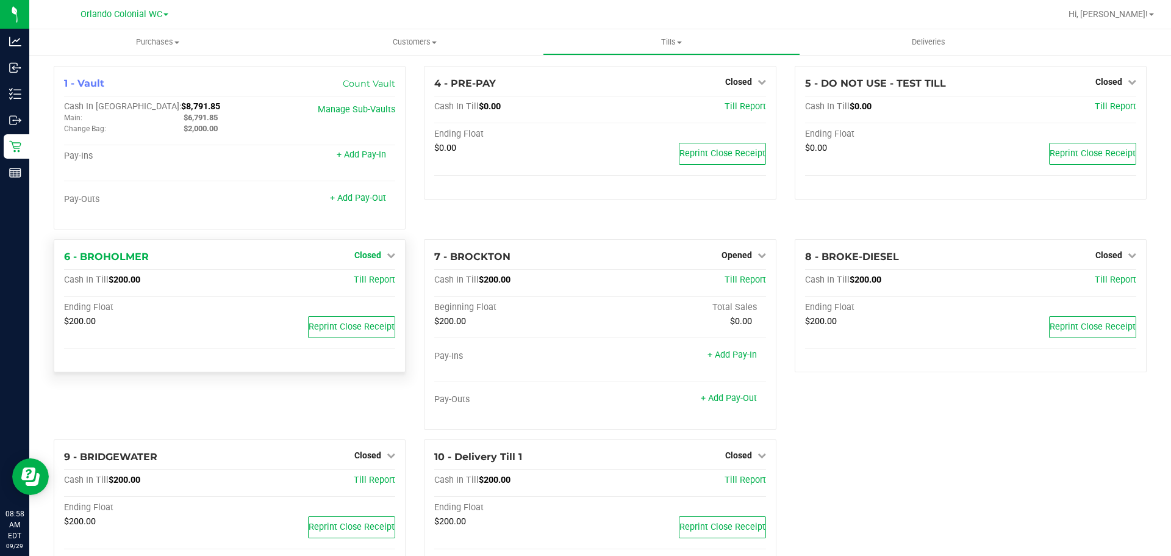
click at [368, 257] on span "Closed" at bounding box center [367, 255] width 27 height 10
click at [377, 285] on link "Open Till" at bounding box center [367, 280] width 32 height 10
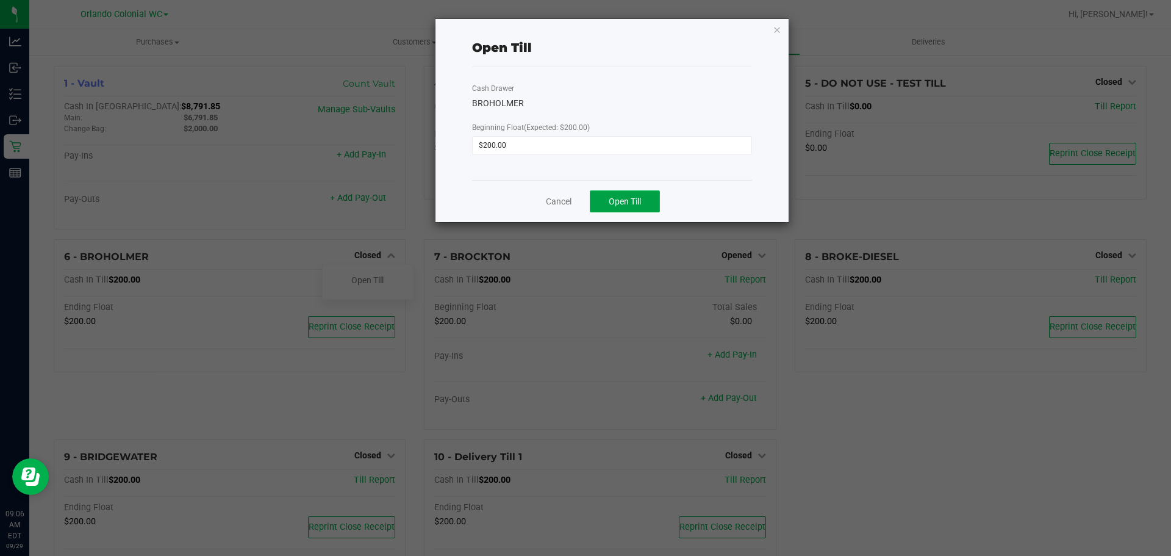
click at [637, 208] on button "Open Till" at bounding box center [625, 201] width 70 height 22
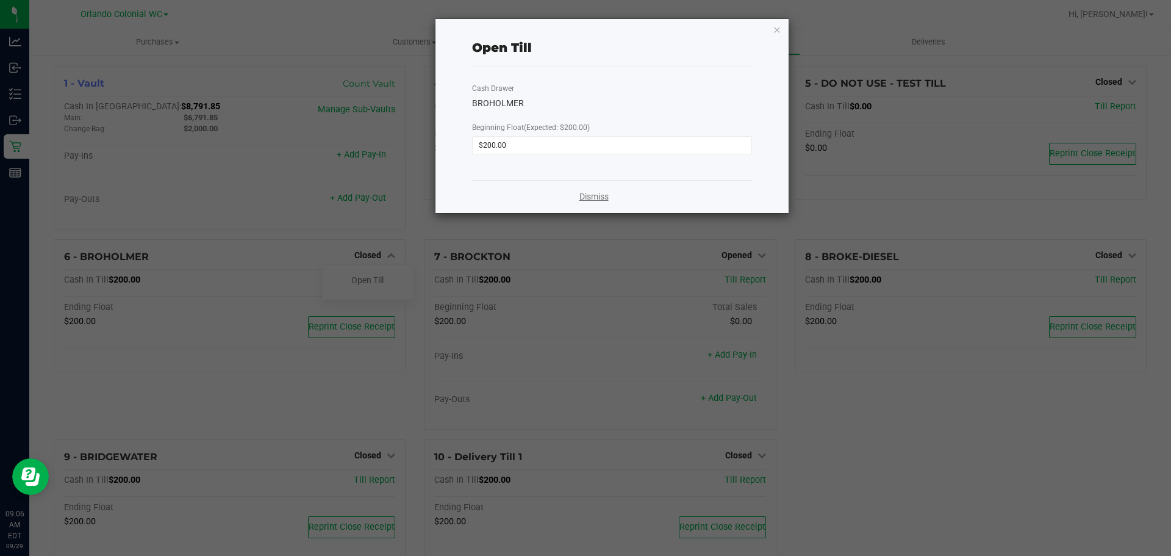
click at [594, 199] on link "Dismiss" at bounding box center [593, 196] width 29 height 13
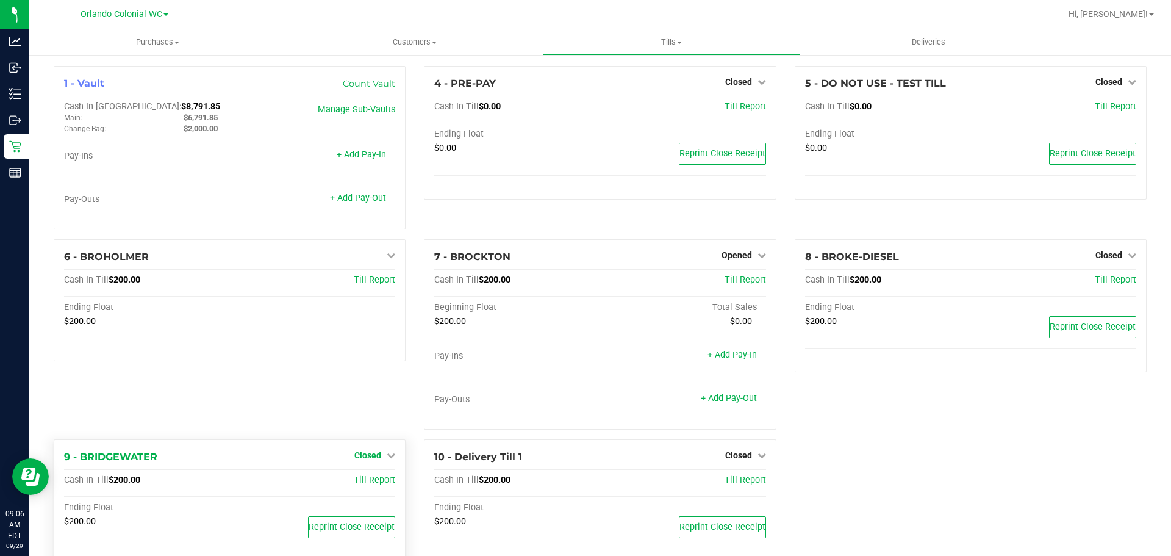
click at [373, 457] on span "Closed" at bounding box center [367, 455] width 27 height 10
click at [361, 479] on link "Open Till" at bounding box center [367, 480] width 32 height 10
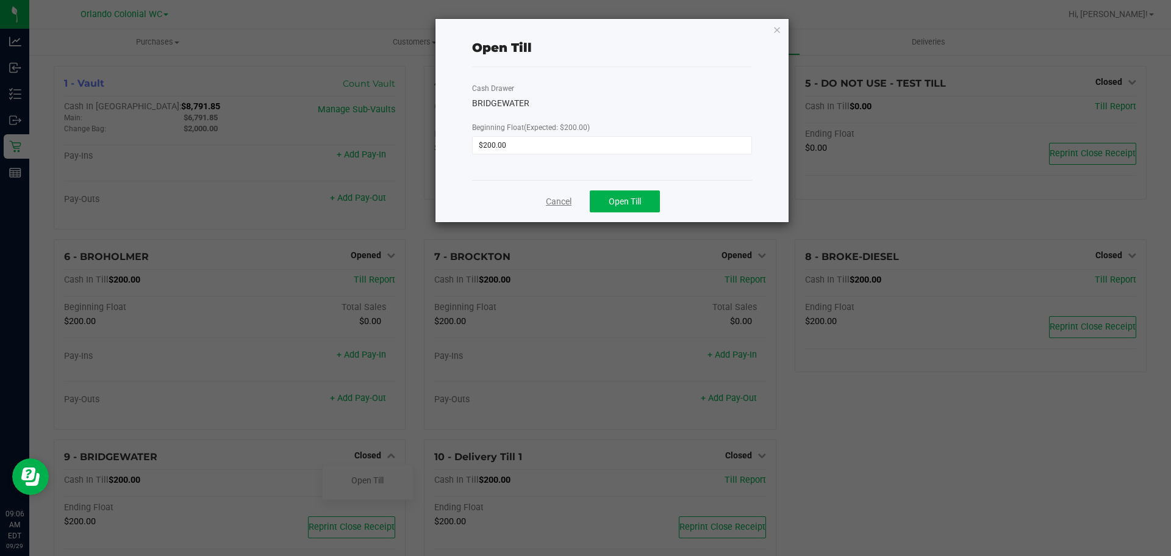
click at [567, 197] on link "Cancel" at bounding box center [559, 201] width 26 height 13
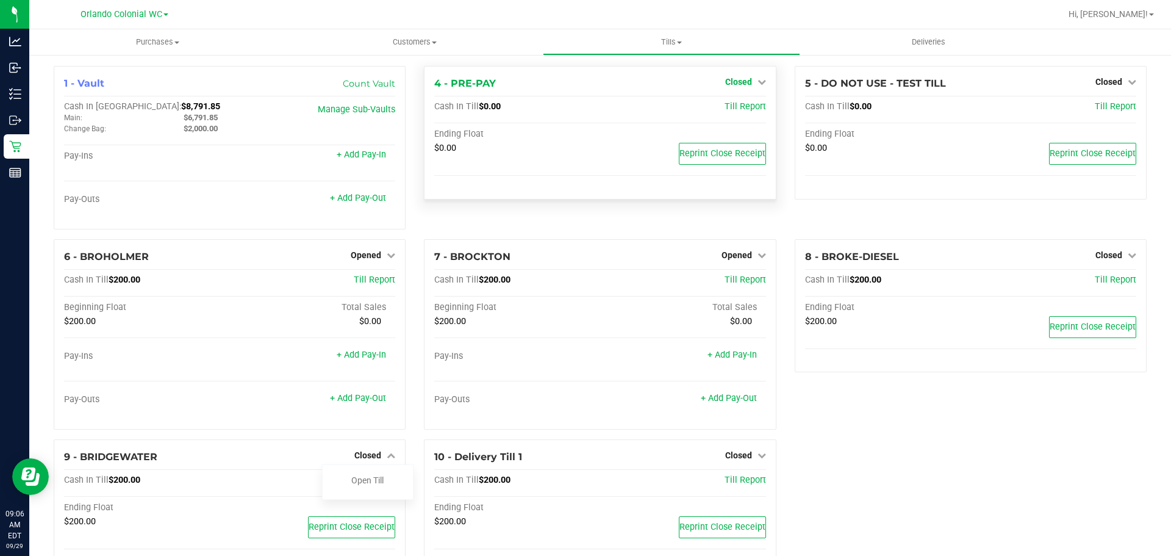
click at [726, 78] on span "Closed" at bounding box center [738, 82] width 27 height 10
click at [722, 106] on link "Open Till" at bounding box center [738, 107] width 32 height 10
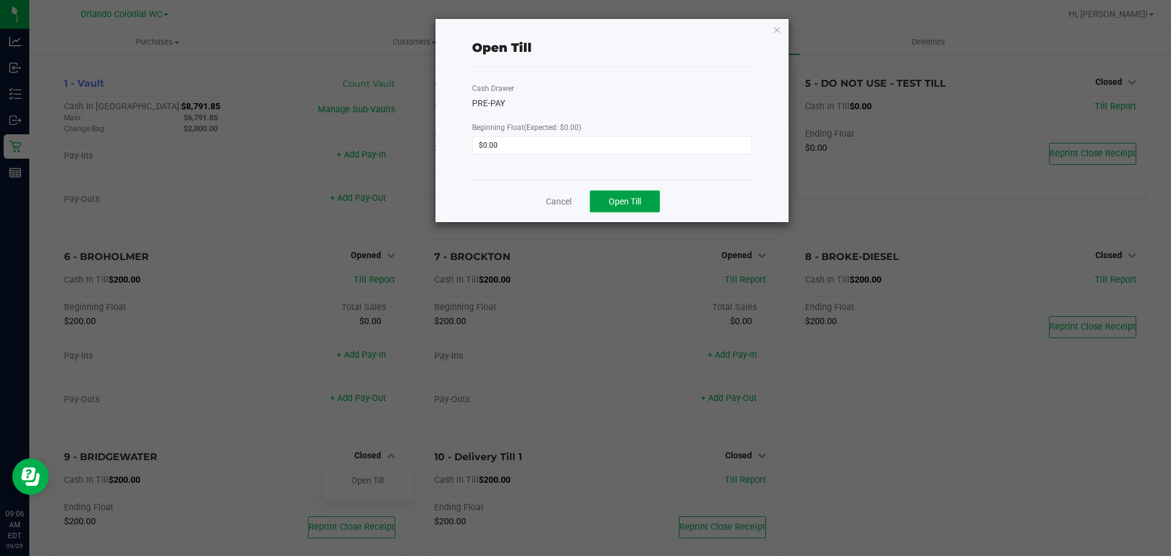
click at [629, 212] on button "Open Till" at bounding box center [625, 201] width 70 height 22
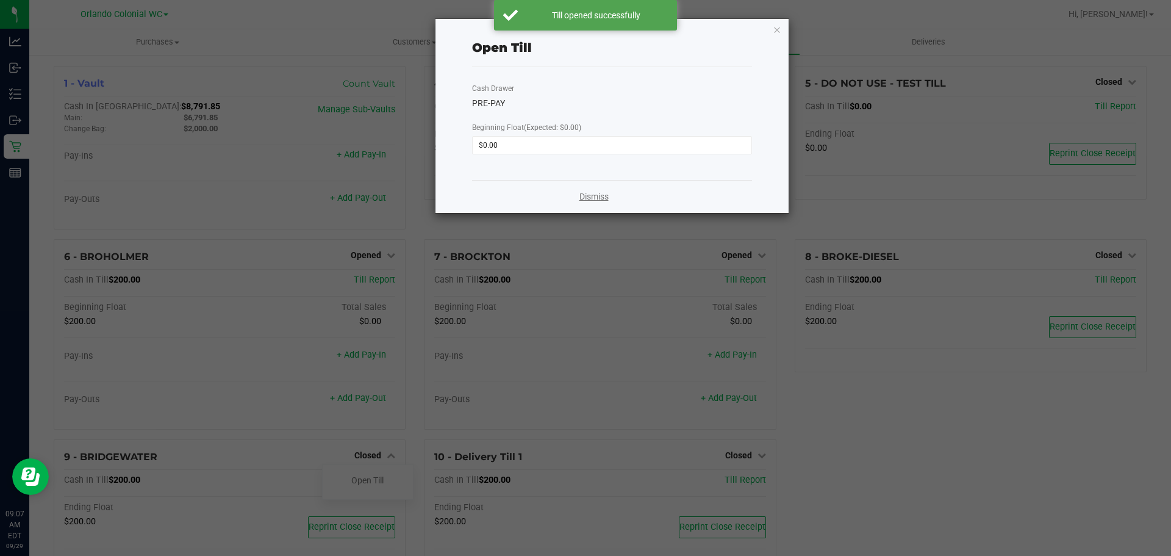
click at [589, 192] on link "Dismiss" at bounding box center [593, 196] width 29 height 13
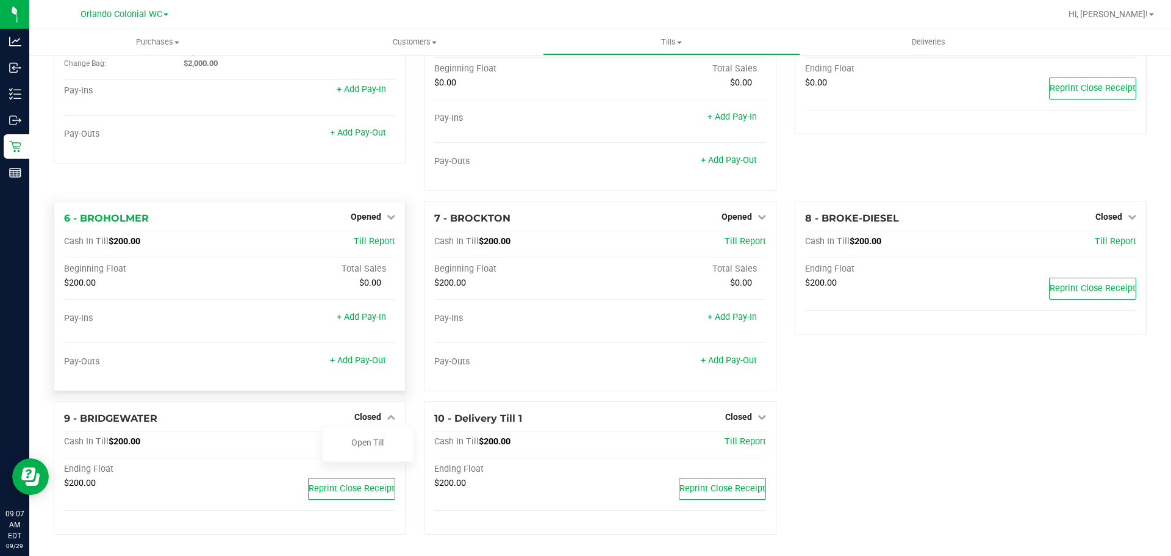
scroll to position [66, 0]
click at [355, 443] on link "Open Till" at bounding box center [367, 442] width 32 height 10
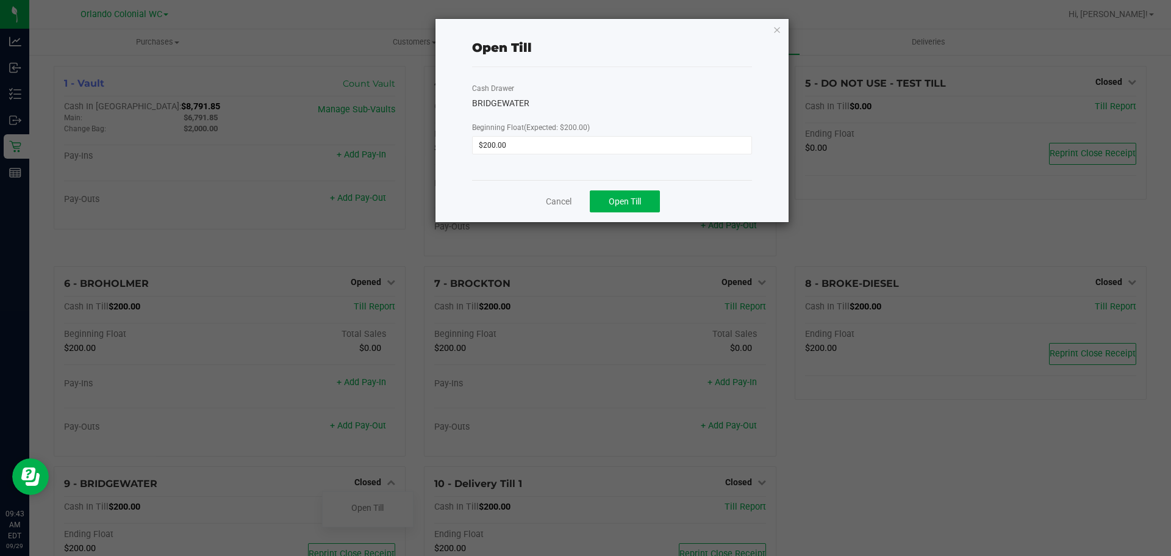
scroll to position [66, 0]
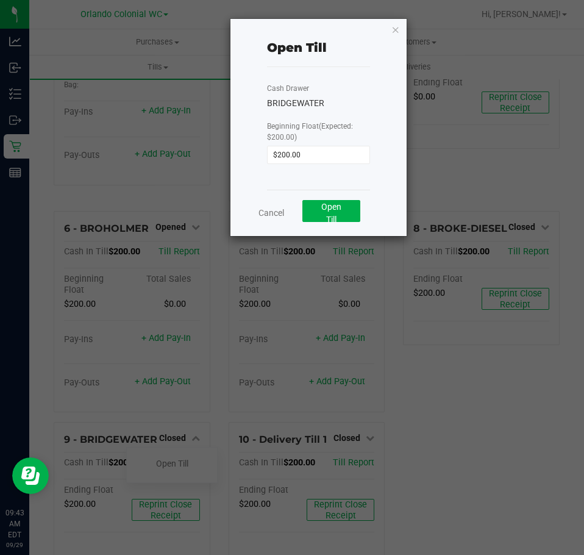
click at [389, 18] on ngb-modal-window "Open Till Cash Drawer BRIDGEWATER Beginning Float (Expected: $200.00) $200.00 C…" at bounding box center [297, 277] width 594 height 555
click at [396, 31] on icon "button" at bounding box center [396, 29] width 9 height 15
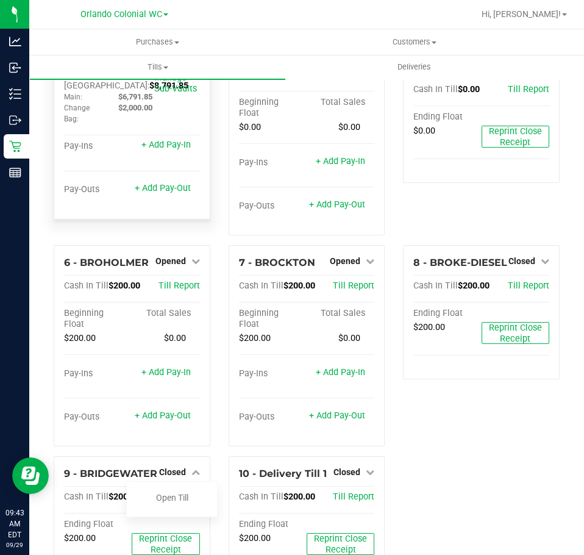
scroll to position [0, 0]
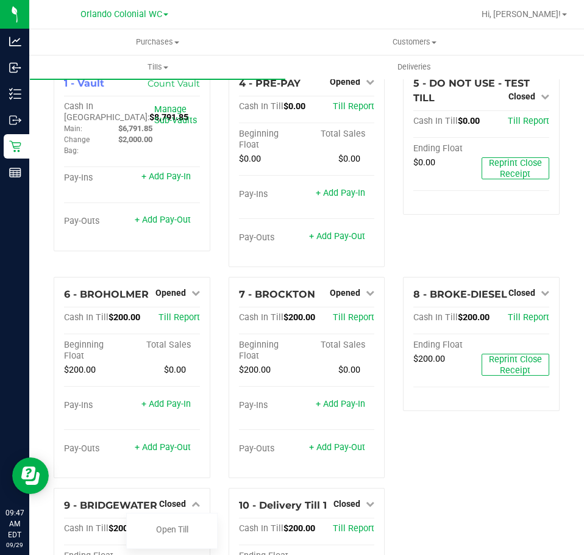
click at [457, 263] on div "5 - DO NOT USE - TEST TILL Closed Open Till Cash In Till $0.00 Till Report Endi…" at bounding box center [481, 171] width 175 height 211
